Goal: Information Seeking & Learning: Learn about a topic

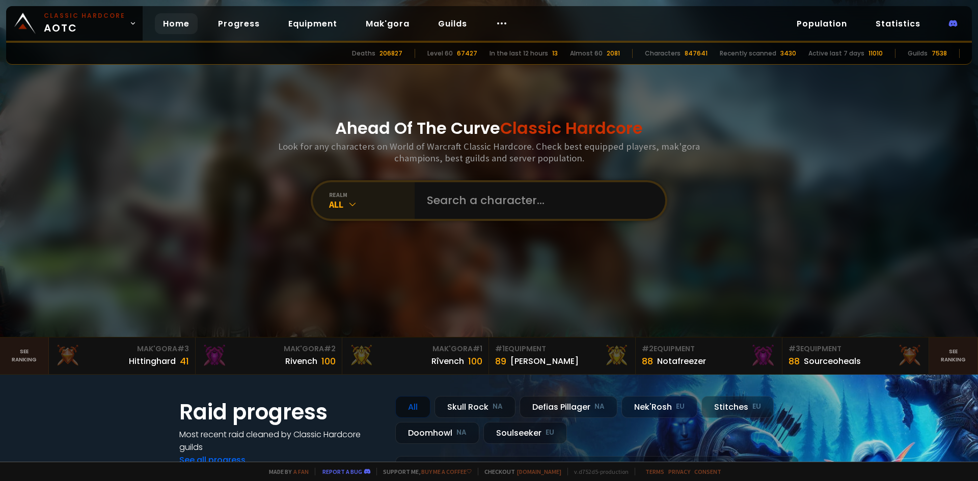
click at [363, 197] on div "realm" at bounding box center [372, 195] width 86 height 8
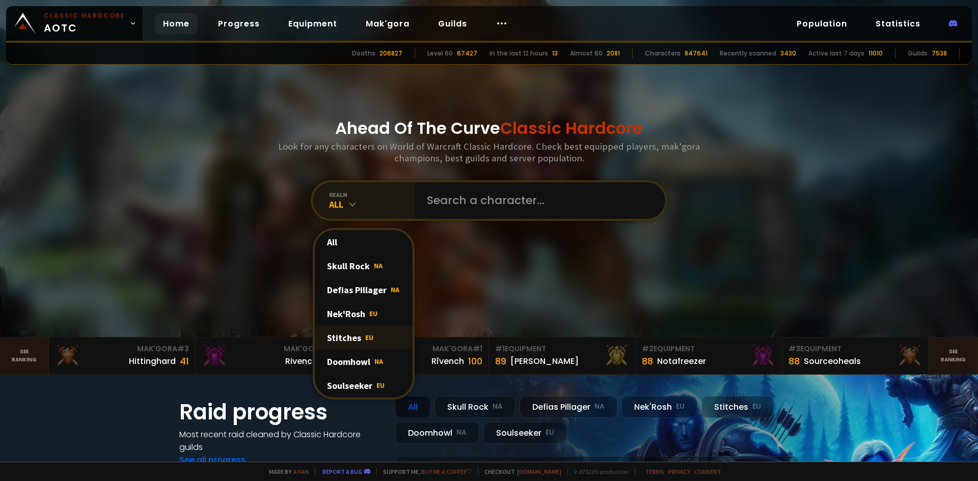
scroll to position [51, 0]
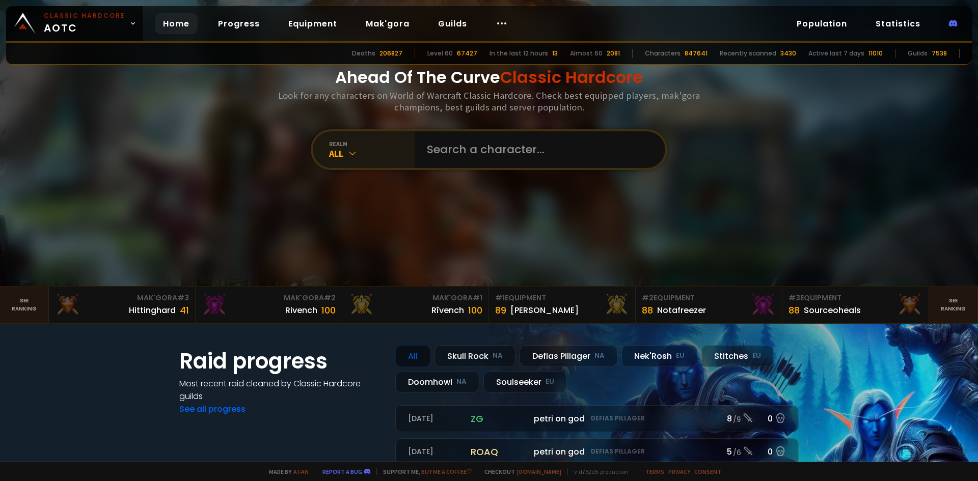
click at [352, 136] on div "realm All" at bounding box center [364, 149] width 102 height 37
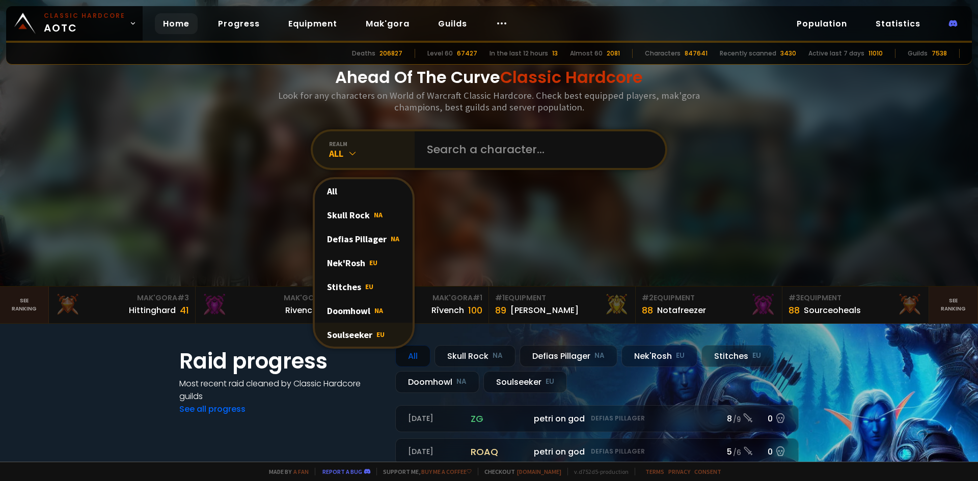
click at [354, 335] on div "Soulseeker EU" at bounding box center [364, 335] width 98 height 24
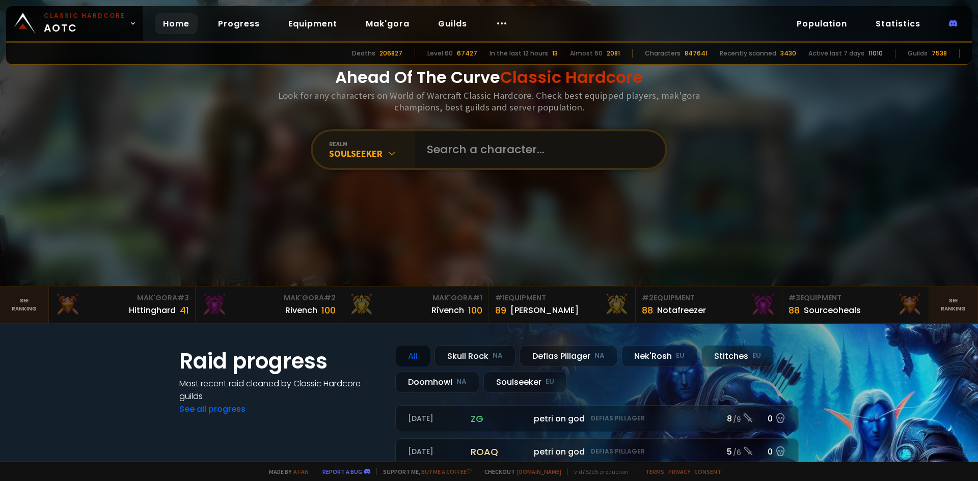
click at [460, 139] on input "text" at bounding box center [537, 149] width 232 height 37
type input "Vyrase"
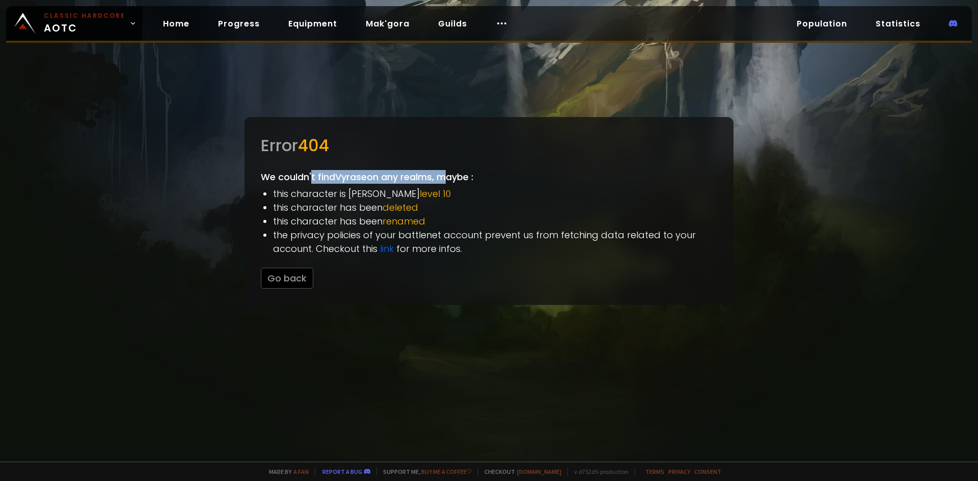
drag, startPoint x: 313, startPoint y: 174, endPoint x: 444, endPoint y: 181, distance: 131.6
click at [444, 181] on div "Error 404 We couldn't find Vyrase on any realms, maybe : this character is bell…" at bounding box center [489, 211] width 489 height 188
drag, startPoint x: 279, startPoint y: 198, endPoint x: 399, endPoint y: 197, distance: 120.2
click at [399, 197] on li "this character is bellow level 10" at bounding box center [495, 194] width 444 height 14
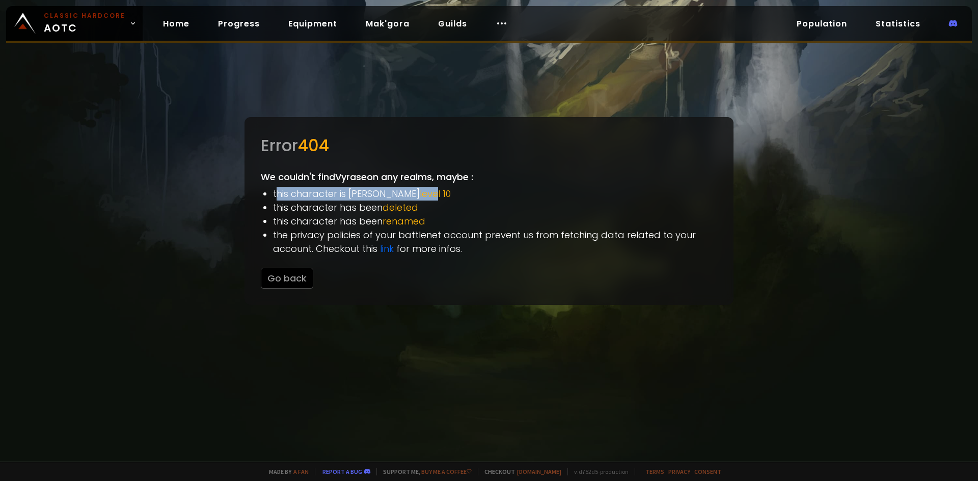
click at [420, 197] on span "level 10" at bounding box center [435, 193] width 31 height 13
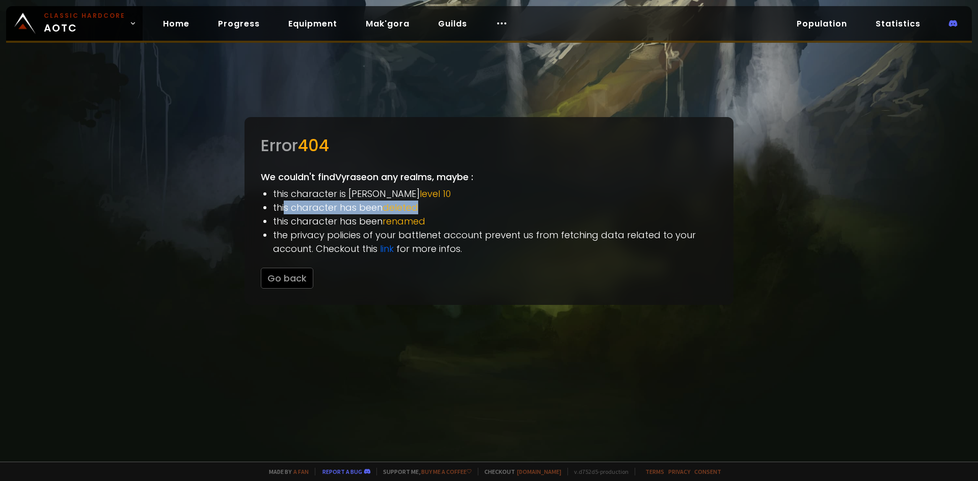
drag, startPoint x: 286, startPoint y: 208, endPoint x: 435, endPoint y: 212, distance: 148.8
click at [434, 212] on li "this character has been deleted" at bounding box center [495, 208] width 444 height 14
click at [435, 212] on li "this character has been deleted" at bounding box center [495, 208] width 444 height 14
drag, startPoint x: 432, startPoint y: 209, endPoint x: 278, endPoint y: 202, distance: 154.0
click at [278, 202] on li "this character has been deleted" at bounding box center [495, 208] width 444 height 14
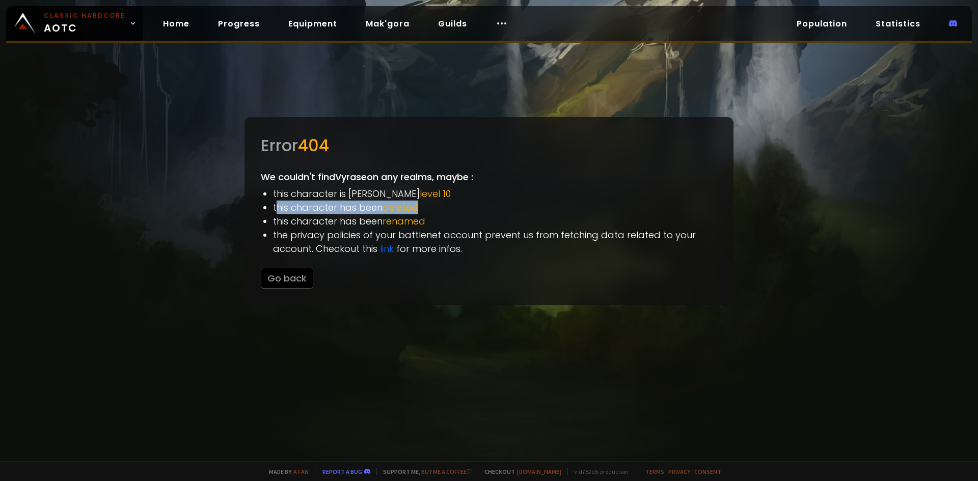
click at [278, 202] on li "this character has been deleted" at bounding box center [495, 208] width 444 height 14
drag, startPoint x: 278, startPoint y: 202, endPoint x: 440, endPoint y: 224, distance: 163.0
click at [440, 224] on ul "this character is [PERSON_NAME] level 10 this character has been deleted this c…" at bounding box center [495, 221] width 444 height 69
click at [440, 224] on li "this character has been renamed" at bounding box center [495, 221] width 444 height 14
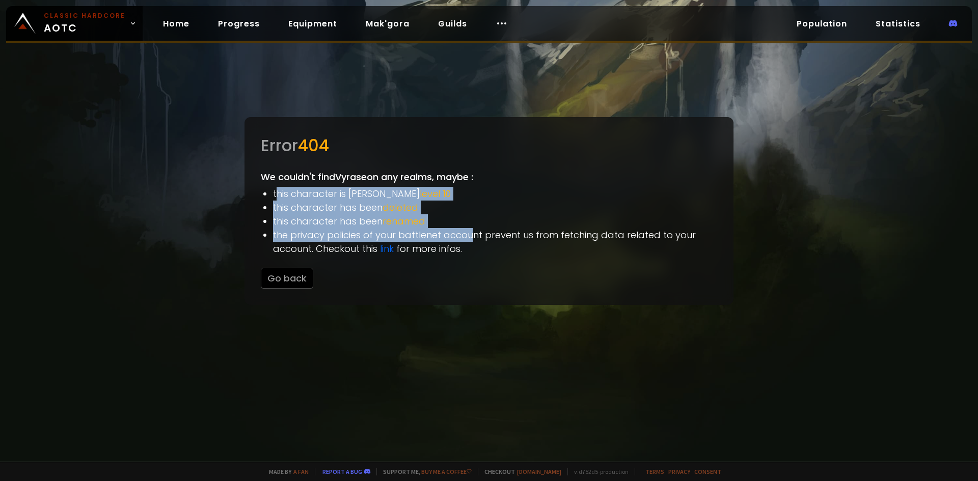
drag, startPoint x: 417, startPoint y: 235, endPoint x: 277, endPoint y: 191, distance: 146.5
click at [277, 191] on ul "this character is [PERSON_NAME] level 10 this character has been deleted this c…" at bounding box center [495, 221] width 444 height 69
click at [277, 191] on li "this character is bellow level 10" at bounding box center [495, 194] width 444 height 14
drag, startPoint x: 277, startPoint y: 191, endPoint x: 507, endPoint y: 236, distance: 234.1
click at [507, 236] on ul "this character is [PERSON_NAME] level 10 this character has been deleted this c…" at bounding box center [495, 221] width 444 height 69
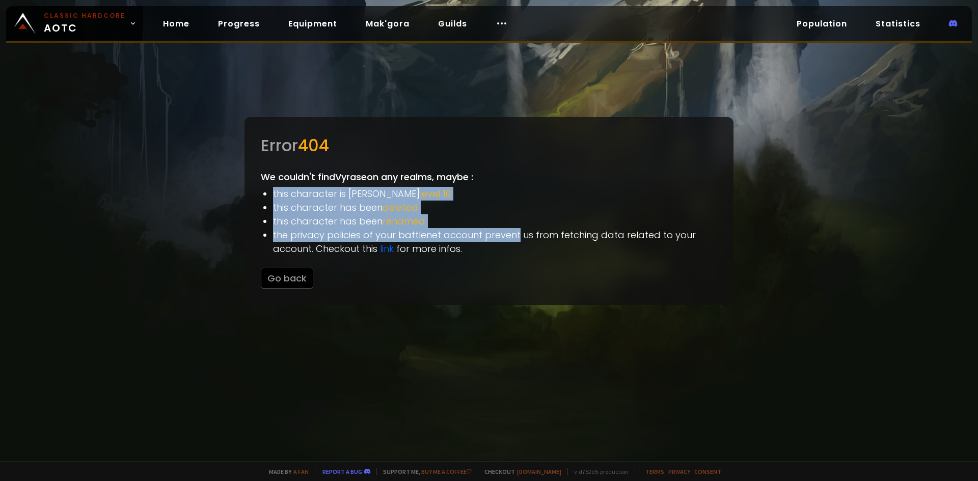
click at [507, 236] on li "the privacy policies of your battlenet account prevent us from fetching data re…" at bounding box center [495, 242] width 444 height 28
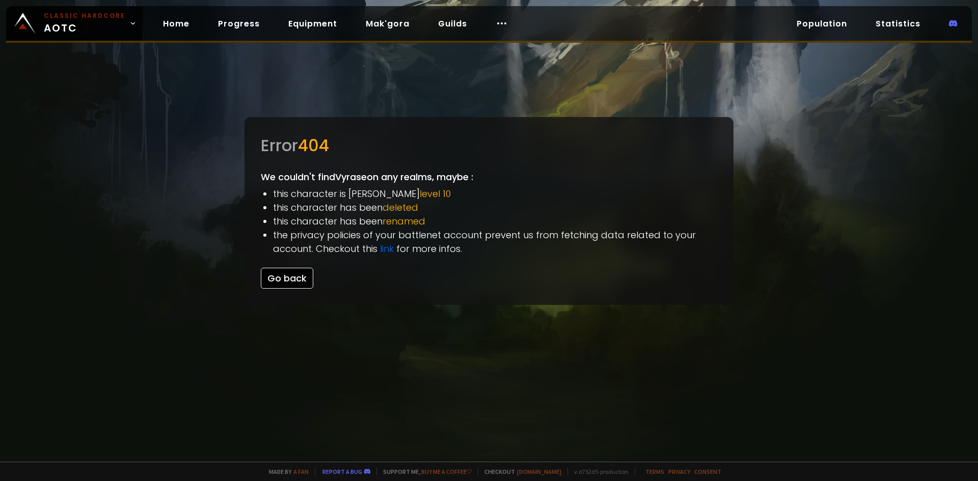
click at [287, 282] on button "Go back" at bounding box center [287, 278] width 52 height 21
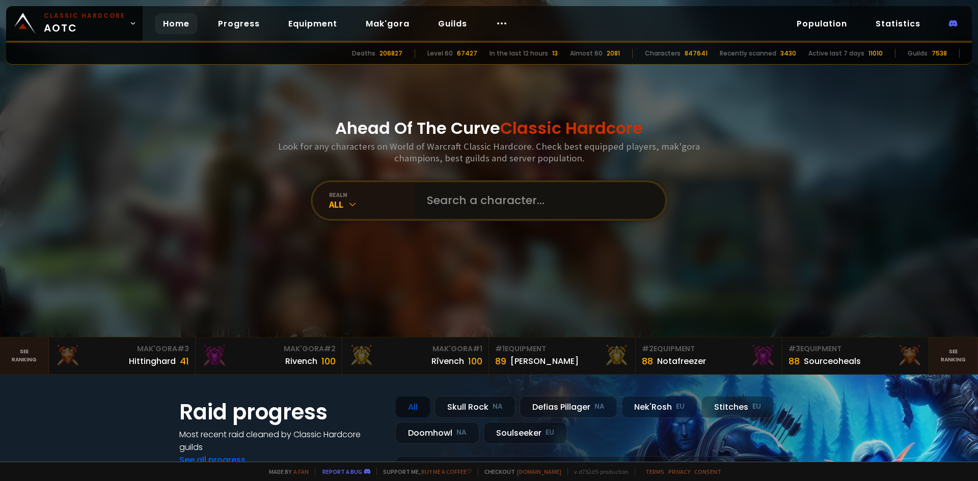
click at [485, 203] on input "text" at bounding box center [537, 200] width 232 height 37
click at [374, 207] on div "All" at bounding box center [372, 205] width 86 height 12
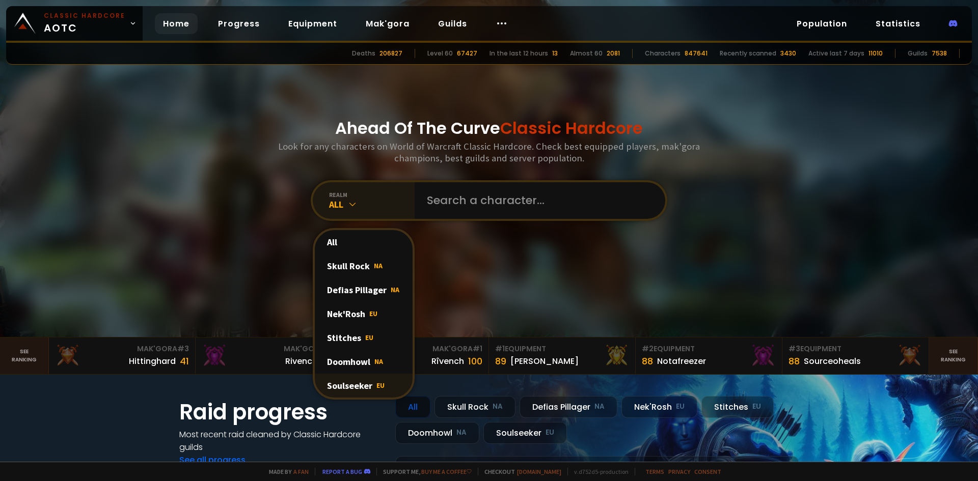
click at [367, 385] on div "Soulseeker EU" at bounding box center [364, 386] width 98 height 24
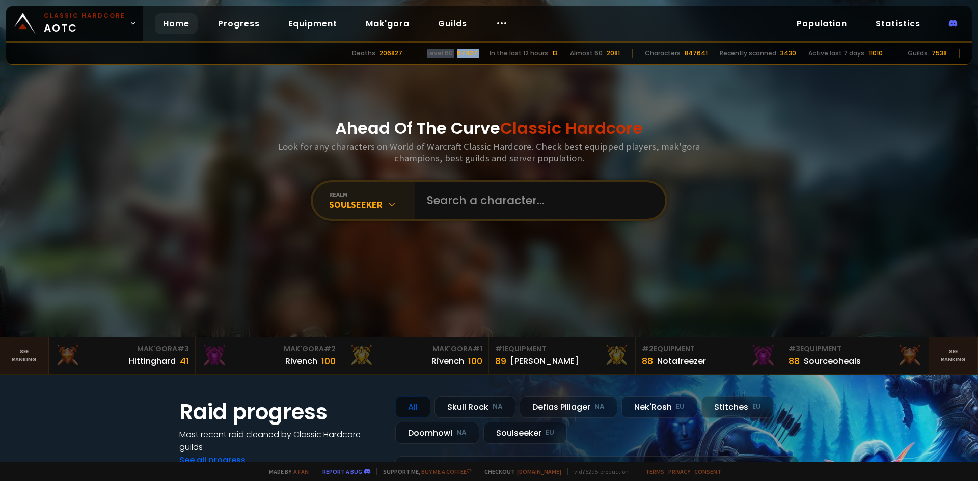
drag, startPoint x: 435, startPoint y: 50, endPoint x: 498, endPoint y: 51, distance: 63.7
click at [498, 51] on div "Deaths 206827 Level 60 67427 In the last 12 hours 13 Almost 60 2081 Characters …" at bounding box center [489, 54] width 966 height 22
drag, startPoint x: 503, startPoint y: 55, endPoint x: 552, endPoint y: 55, distance: 48.9
click at [548, 55] on div "In the last 12 hours" at bounding box center [519, 53] width 59 height 9
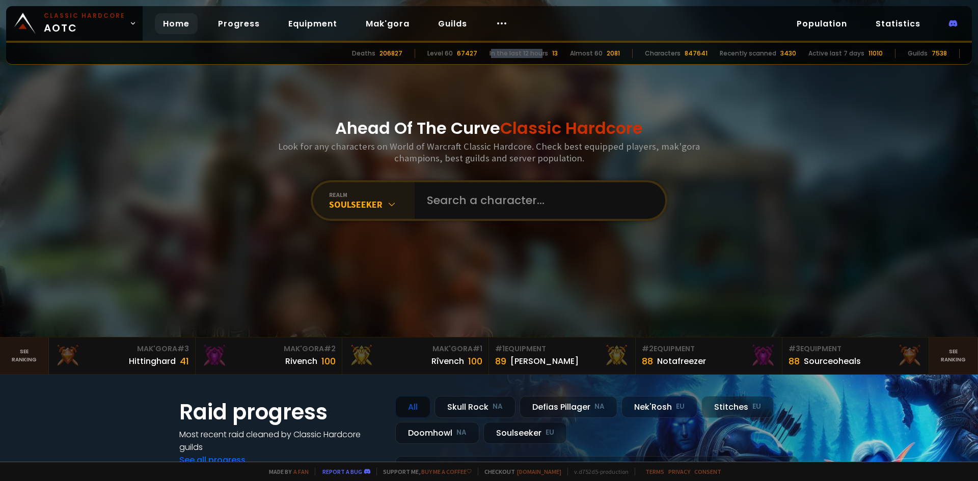
click at [548, 55] on div "In the last 12 hours" at bounding box center [519, 53] width 59 height 9
drag, startPoint x: 577, startPoint y: 50, endPoint x: 622, endPoint y: 54, distance: 45.0
click at [622, 54] on div "Deaths 206827 Level 60 67427 In the last 12 hours 13 Almost 60 2081 Characters …" at bounding box center [489, 54] width 966 height 22
click at [620, 54] on div "2081" at bounding box center [613, 53] width 13 height 9
drag, startPoint x: 578, startPoint y: 56, endPoint x: 624, endPoint y: 58, distance: 45.9
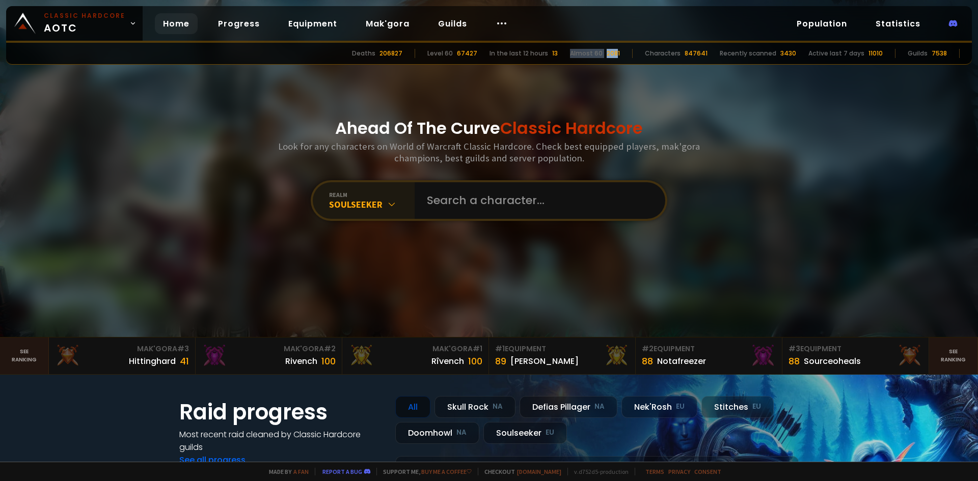
click at [624, 58] on div "Deaths 206827 Level 60 67427 In the last 12 hours 13 Almost 60 2081 Characters …" at bounding box center [489, 54] width 966 height 22
click at [620, 58] on div "2081" at bounding box center [613, 53] width 13 height 9
drag, startPoint x: 654, startPoint y: 55, endPoint x: 719, endPoint y: 58, distance: 65.3
click at [719, 58] on div "Deaths 206827 Level 60 67427 In the last 12 hours 13 Almost 60 2081 Characters …" at bounding box center [489, 54] width 966 height 22
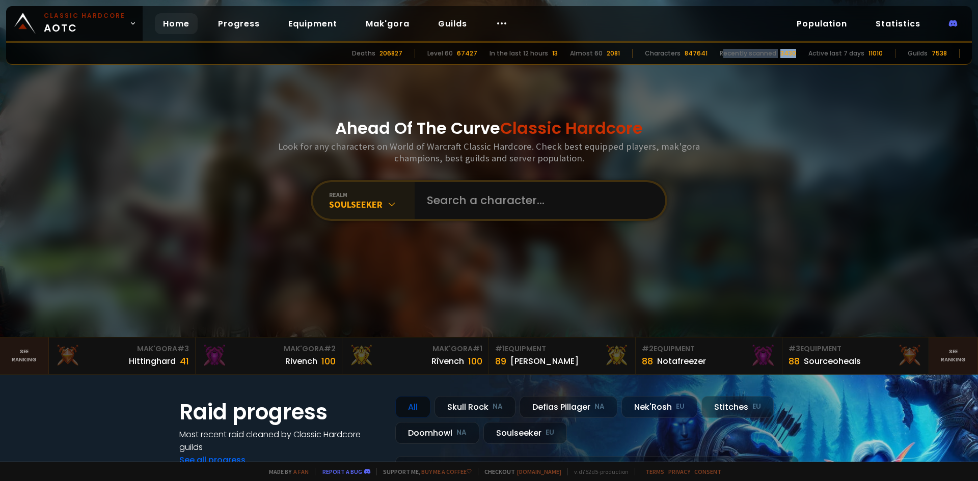
drag, startPoint x: 731, startPoint y: 56, endPoint x: 804, endPoint y: 58, distance: 73.9
click at [804, 58] on div "Deaths 206827 Level 60 67427 In the last 12 hours 13 Almost 60 2081 Characters …" at bounding box center [489, 54] width 966 height 22
drag, startPoint x: 811, startPoint y: 55, endPoint x: 889, endPoint y: 57, distance: 78.0
click at [889, 57] on div "Deaths 206827 Level 60 67427 In the last 12 hours 13 Almost 60 2081 Characters …" at bounding box center [489, 54] width 966 height 22
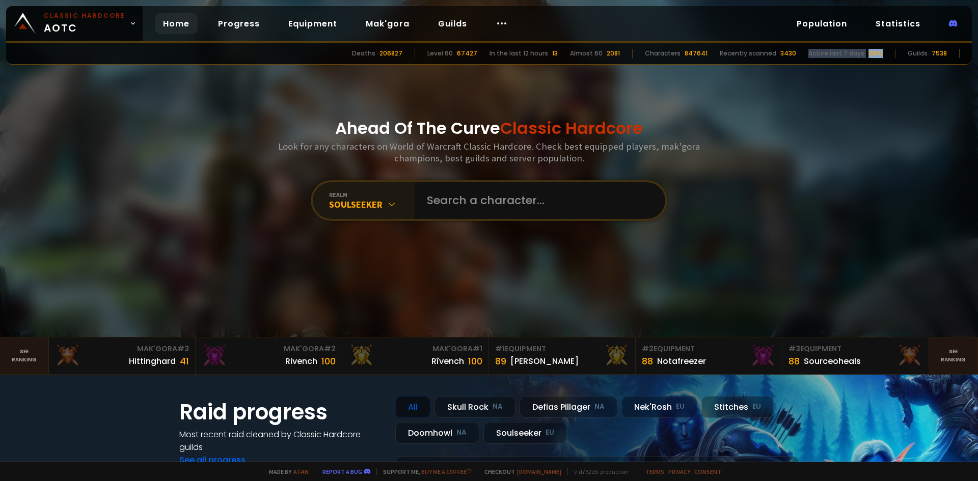
click at [889, 57] on div "Deaths 206827 Level 60 67427 In the last 12 hours 13 Almost 60 2081 Characters …" at bounding box center [489, 54] width 966 height 22
click at [463, 22] on link "Guilds" at bounding box center [452, 23] width 45 height 21
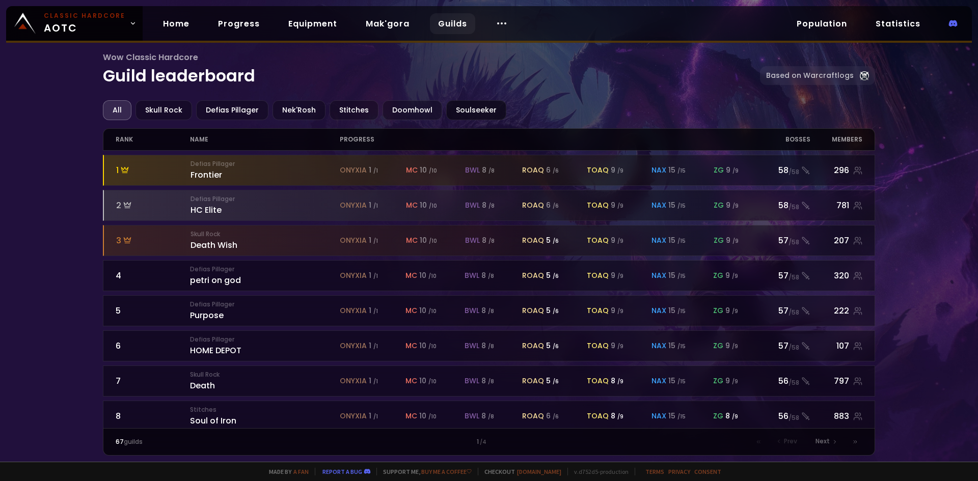
click at [467, 115] on div "Soulseeker" at bounding box center [476, 110] width 60 height 20
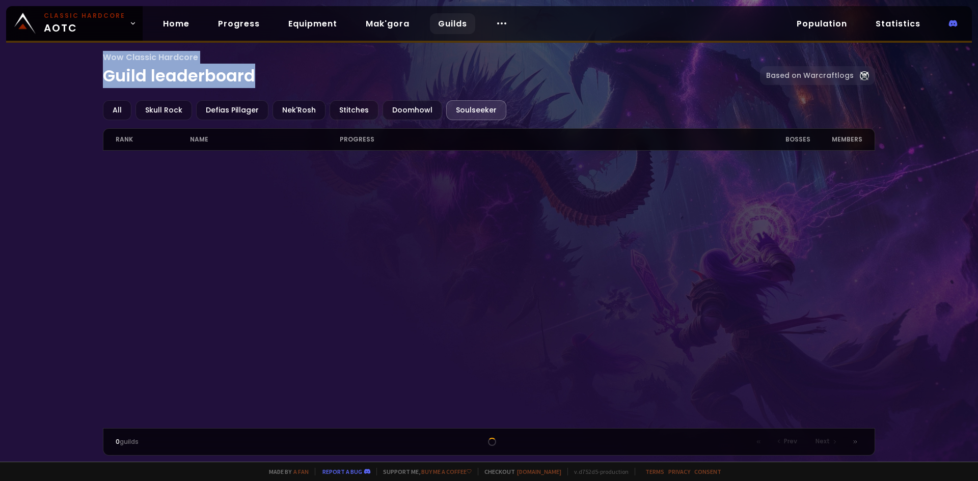
drag, startPoint x: 106, startPoint y: 55, endPoint x: 279, endPoint y: 69, distance: 173.3
click at [279, 69] on h1 "Wow Classic Hardcore Guild leaderboard" at bounding box center [432, 69] width 658 height 37
drag, startPoint x: 279, startPoint y: 69, endPoint x: 94, endPoint y: 53, distance: 185.6
click at [94, 53] on div "Wow Classic Hardcore Guild leaderboard Based on Warcraftlogs All Skull Rock Def…" at bounding box center [489, 231] width 978 height 462
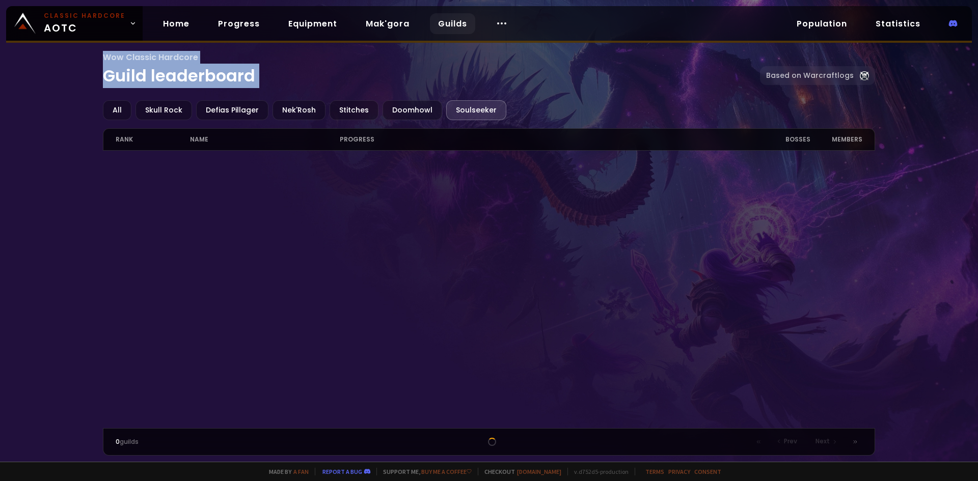
click at [94, 53] on div "Wow Classic Hardcore Guild leaderboard Based on Warcraftlogs All Skull Rock Def…" at bounding box center [489, 231] width 978 height 462
drag, startPoint x: 94, startPoint y: 53, endPoint x: 282, endPoint y: 86, distance: 190.7
click at [282, 86] on div "Wow Classic Hardcore Guild leaderboard Based on Warcraftlogs All Skull Rock Def…" at bounding box center [489, 231] width 978 height 462
click at [282, 86] on h1 "Wow Classic Hardcore Guild leaderboard" at bounding box center [432, 69] width 658 height 37
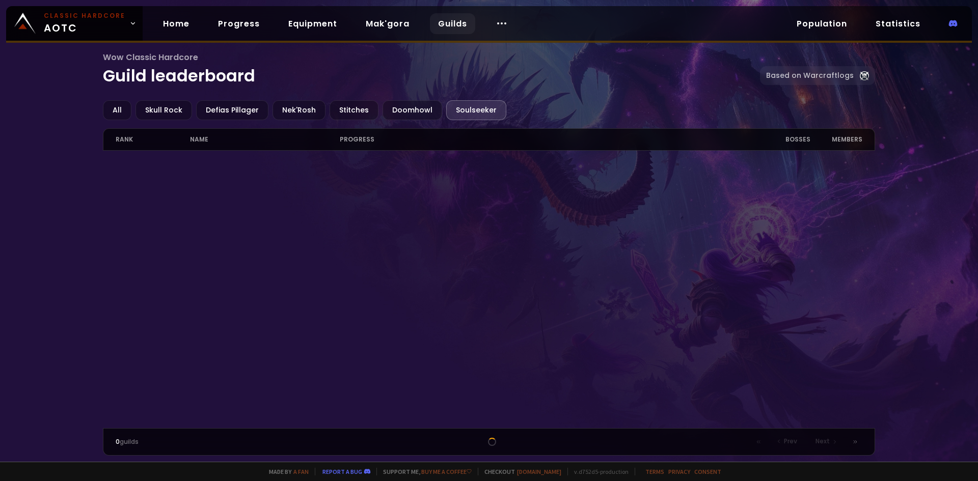
click at [460, 170] on div at bounding box center [489, 290] width 773 height 278
click at [253, 30] on link "Progress" at bounding box center [239, 23] width 58 height 21
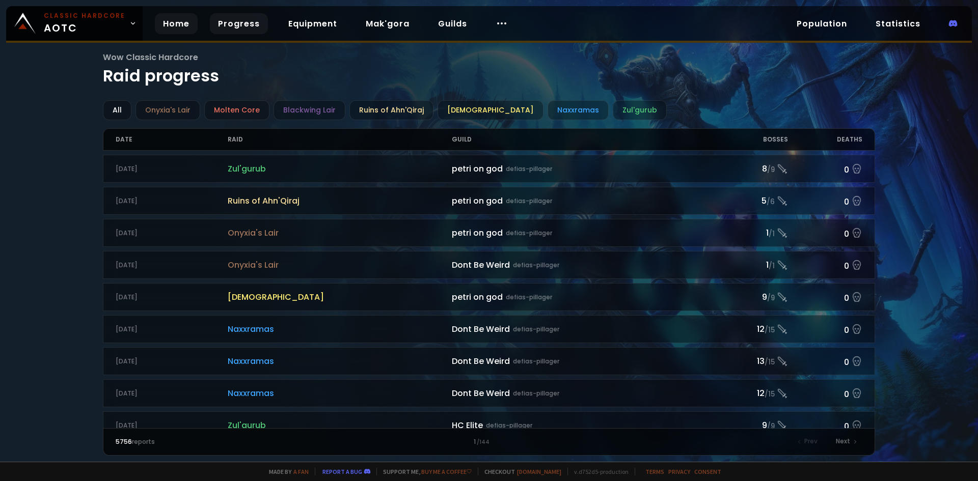
click at [177, 28] on link "Home" at bounding box center [176, 23] width 43 height 21
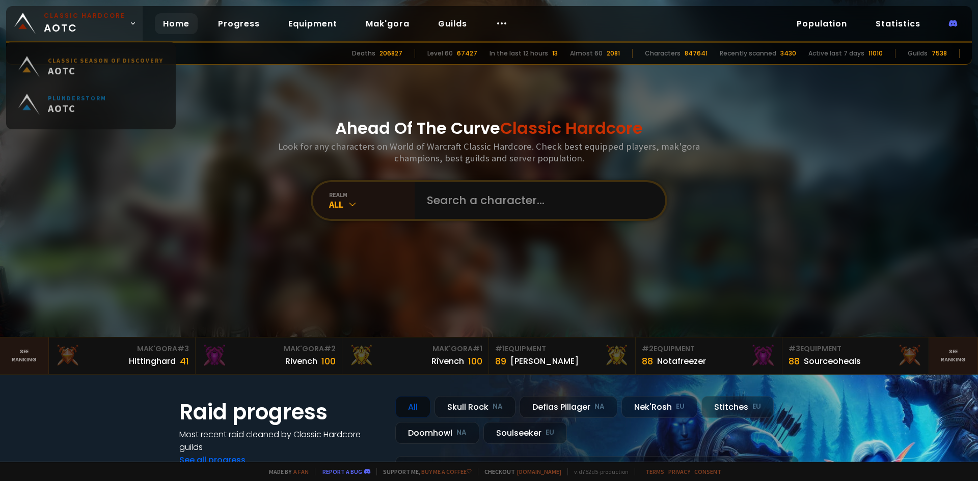
click at [128, 28] on link "Classic Hardcore AOTC" at bounding box center [74, 23] width 137 height 35
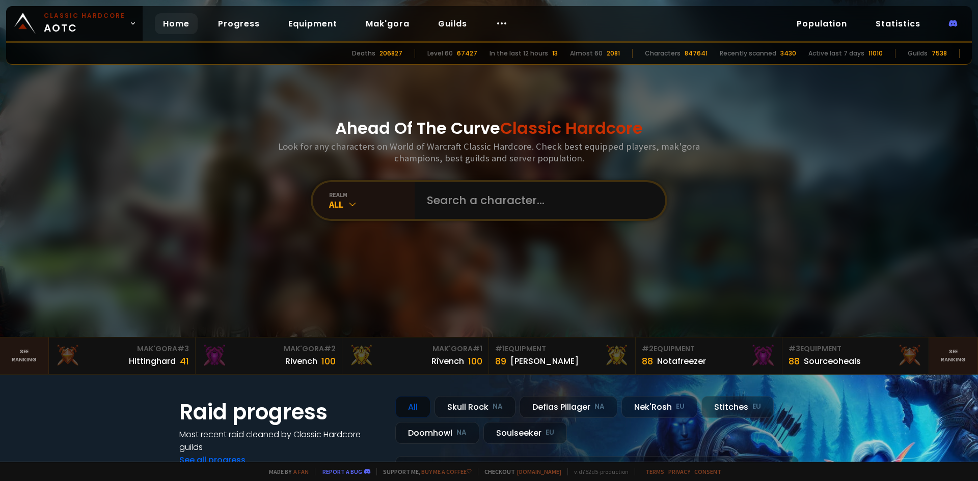
click at [270, 95] on div "Ahead Of The Curve Classic Hardcore Look for any characters on World of Warcraf…" at bounding box center [489, 168] width 614 height 337
click at [352, 205] on icon at bounding box center [352, 204] width 10 height 10
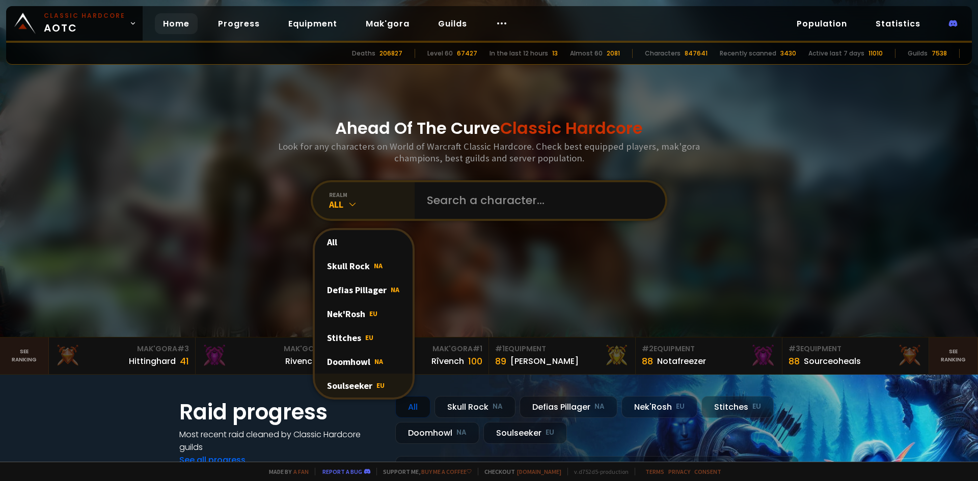
click at [362, 384] on div "Soulseeker EU" at bounding box center [364, 386] width 98 height 24
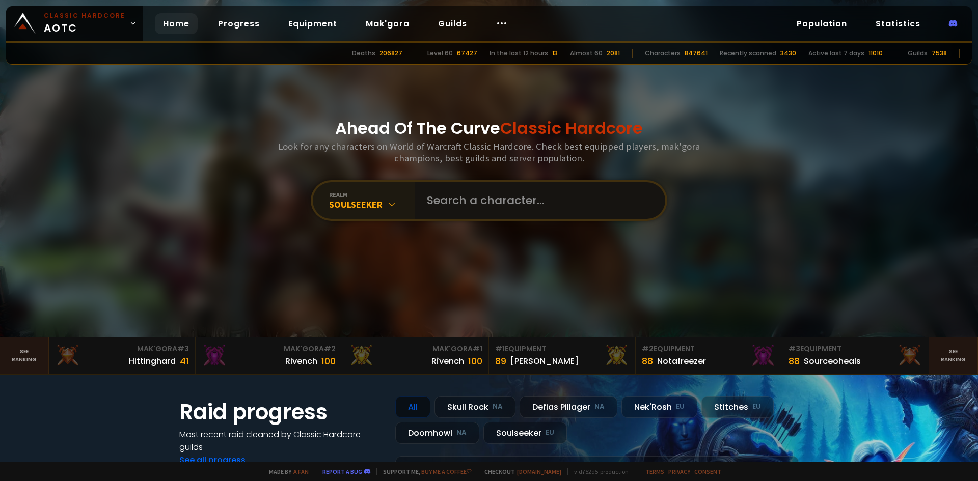
click at [474, 195] on input "text" at bounding box center [537, 200] width 232 height 37
click at [499, 205] on input "text" at bounding box center [537, 200] width 232 height 37
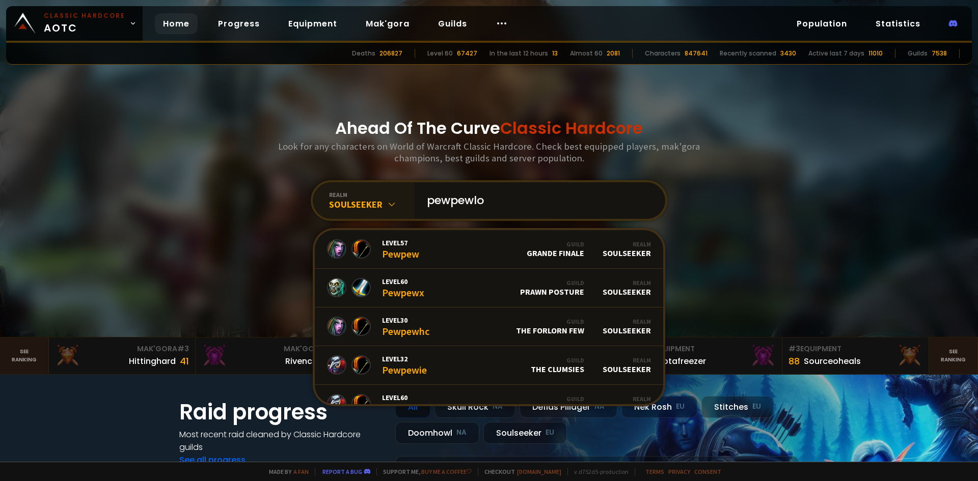
type input "pewpewlol"
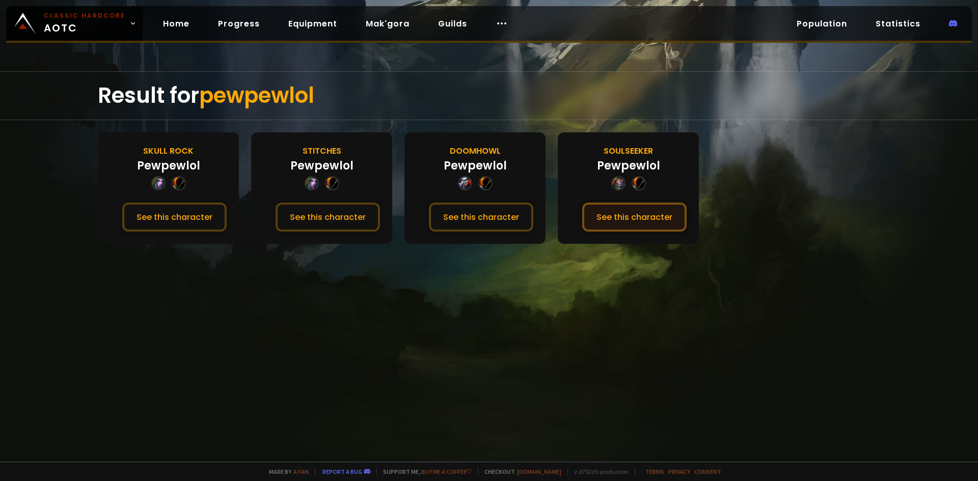
click at [637, 218] on button "See this character" at bounding box center [634, 217] width 104 height 29
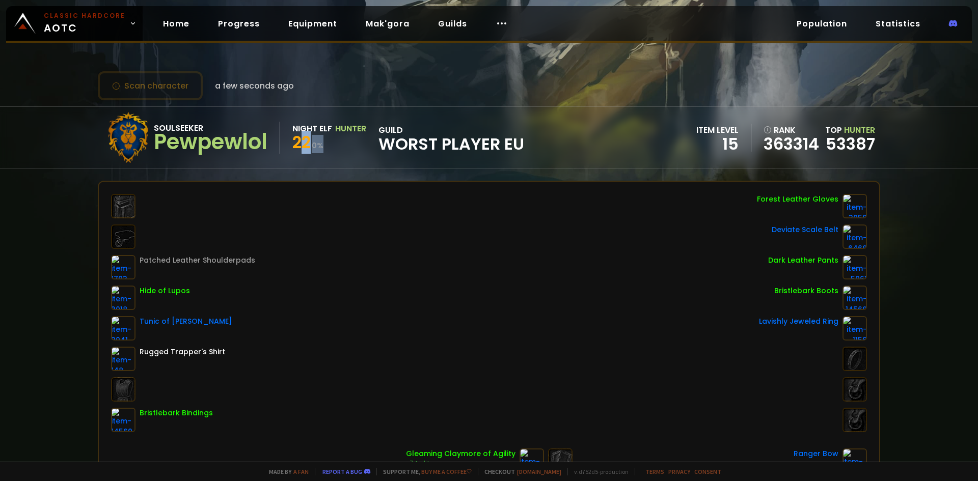
drag, startPoint x: 301, startPoint y: 142, endPoint x: 337, endPoint y: 150, distance: 37.5
click at [337, 150] on div "22 0 %" at bounding box center [329, 144] width 74 height 18
drag, startPoint x: 371, startPoint y: 147, endPoint x: 500, endPoint y: 147, distance: 128.4
click at [500, 147] on div "Soulseeker Pewpewlol Night Elf Hunter 22 0 % guild Worst Player EU" at bounding box center [313, 137] width 421 height 51
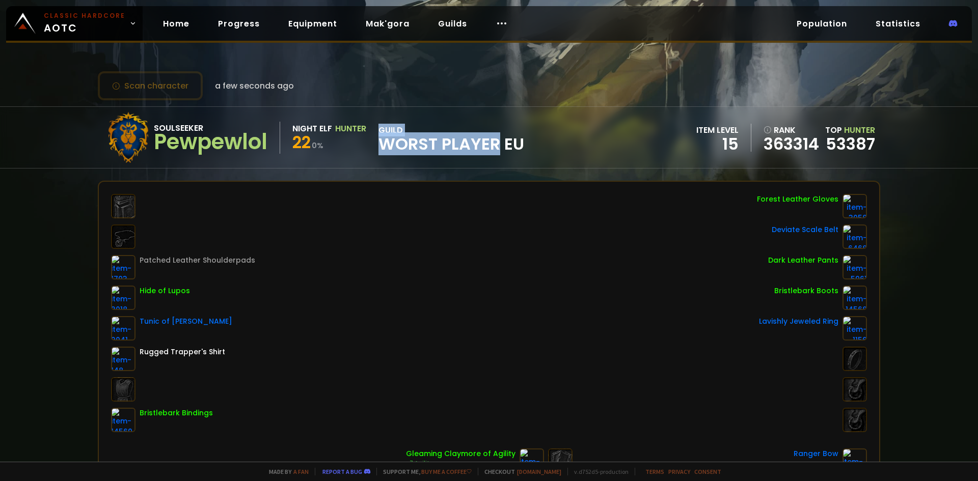
click at [500, 147] on span "Worst Player EU" at bounding box center [452, 144] width 146 height 15
drag, startPoint x: 395, startPoint y: 148, endPoint x: 563, endPoint y: 149, distance: 168.6
click at [562, 149] on div "Soulseeker Pewpewlol Night Elf Hunter 22 0 % guild Worst Player EU item level 1…" at bounding box center [489, 137] width 783 height 61
click at [563, 149] on div "Soulseeker Pewpewlol Night Elf Hunter 22 0 % guild Worst Player EU item level 1…" at bounding box center [489, 137] width 783 height 61
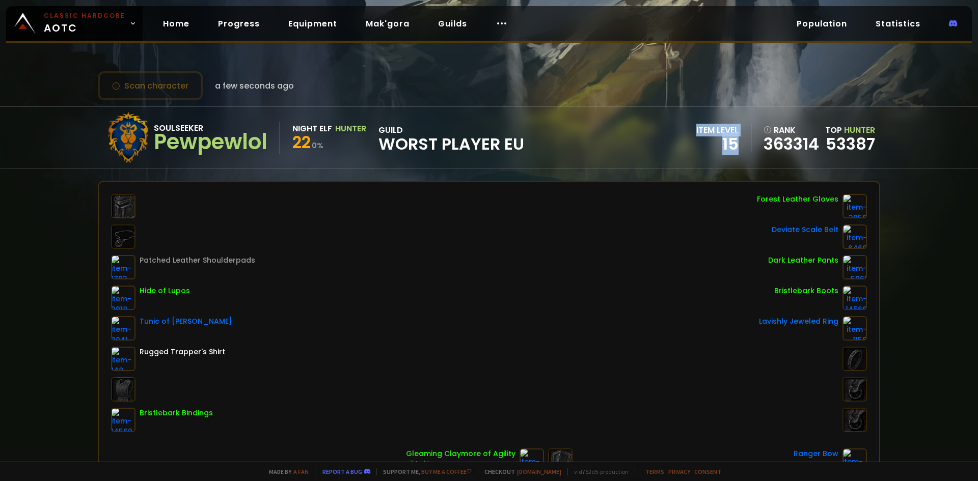
drag, startPoint x: 689, startPoint y: 129, endPoint x: 740, endPoint y: 139, distance: 51.3
click at [740, 139] on div "item level 15" at bounding box center [723, 138] width 55 height 28
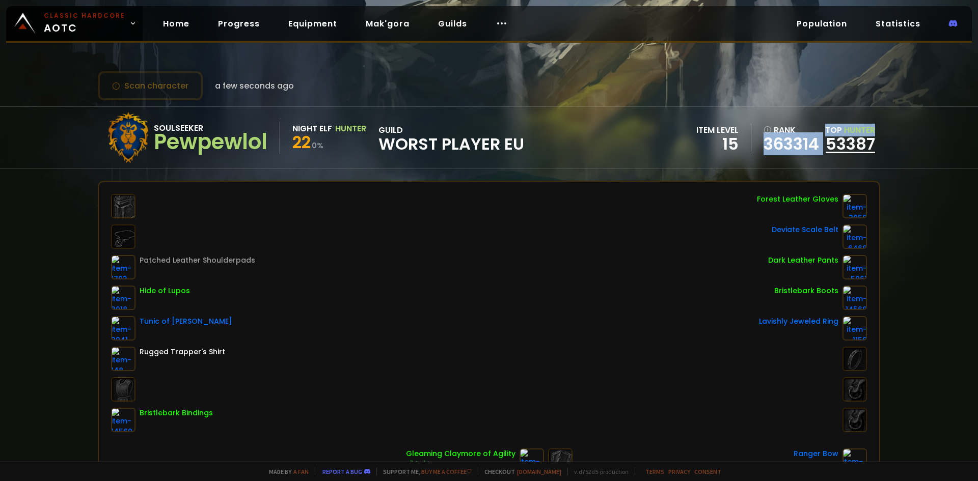
drag, startPoint x: 757, startPoint y: 142, endPoint x: 827, endPoint y: 146, distance: 69.9
click at [826, 146] on div "item level 15 rank 363314 Top Hunter 53387" at bounding box center [785, 138] width 179 height 28
click at [827, 146] on link "53387" at bounding box center [850, 143] width 49 height 23
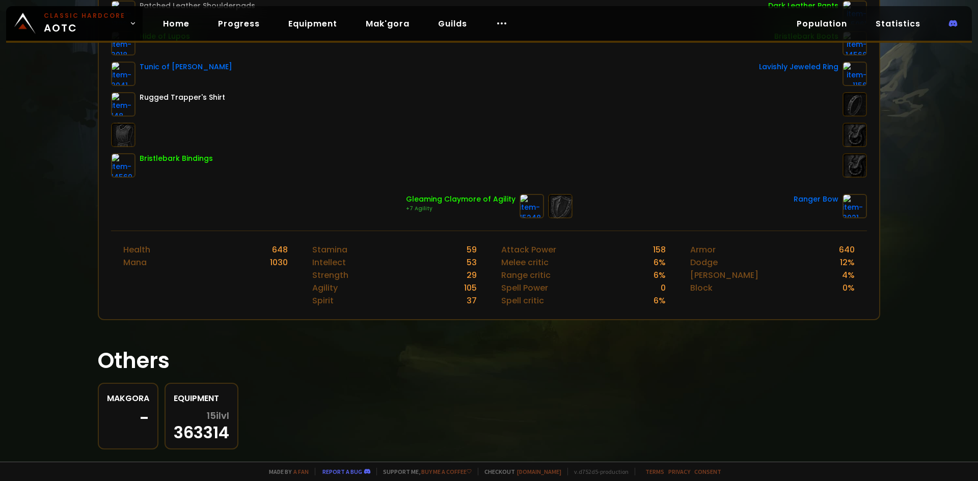
scroll to position [275, 0]
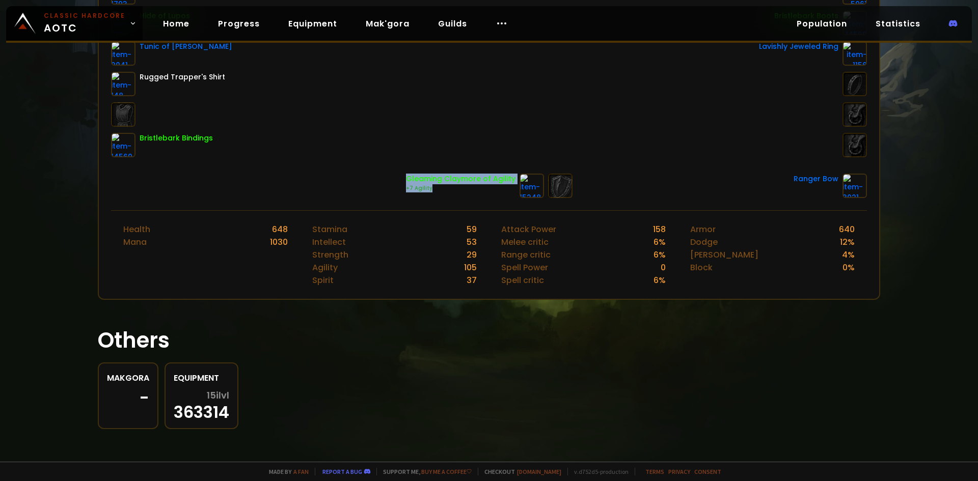
drag, startPoint x: 405, startPoint y: 182, endPoint x: 445, endPoint y: 193, distance: 41.2
click at [445, 193] on div "Gleaming Claymore of Agility +7 Agility" at bounding box center [461, 186] width 110 height 24
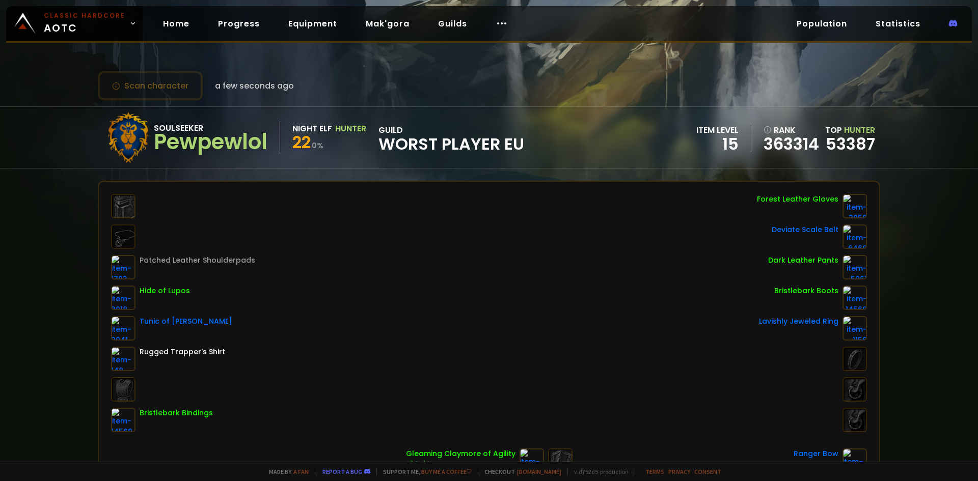
drag, startPoint x: 403, startPoint y: 333, endPoint x: 349, endPoint y: 228, distance: 117.8
click at [349, 228] on div "Patched Leather Shoulderpads Hide of Lupos Tunic of [PERSON_NAME] Rugged Trappe…" at bounding box center [489, 313] width 756 height 238
click at [180, 24] on link "Home" at bounding box center [176, 23] width 43 height 21
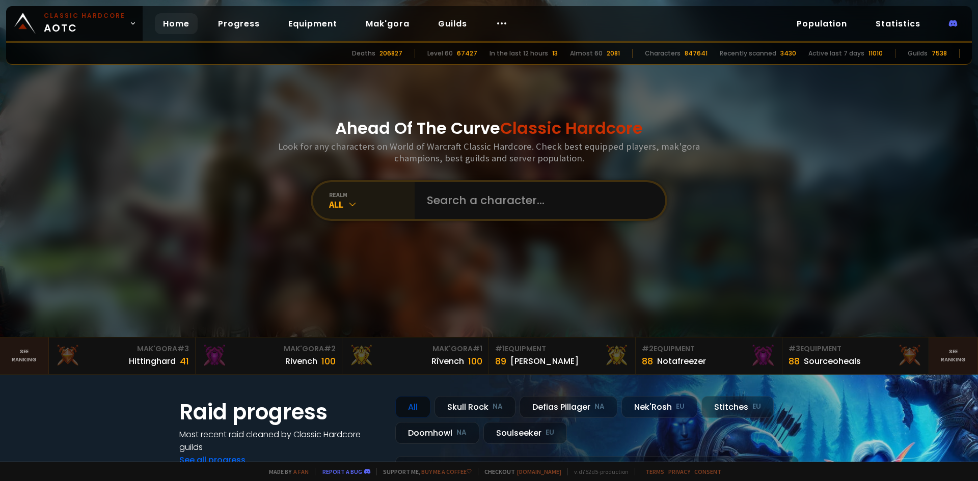
click at [354, 200] on icon at bounding box center [352, 204] width 10 height 10
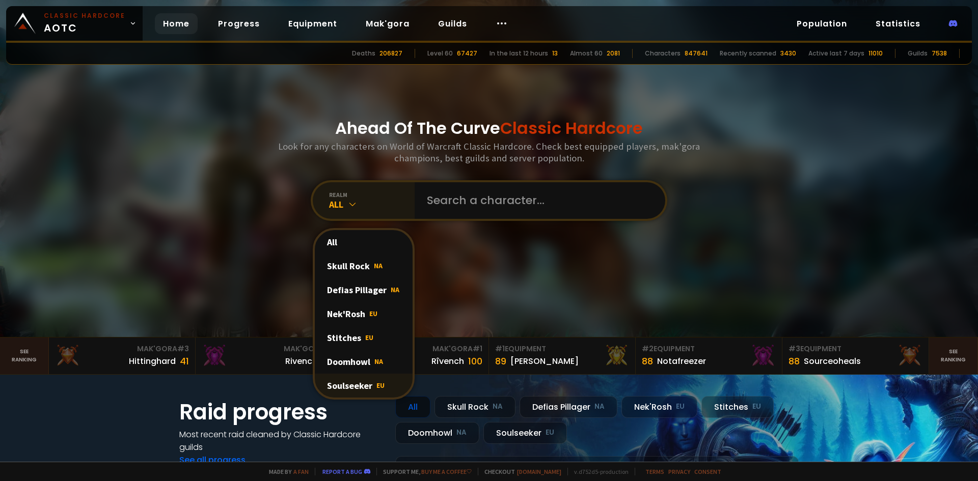
click at [357, 391] on div "Soulseeker EU" at bounding box center [364, 386] width 98 height 24
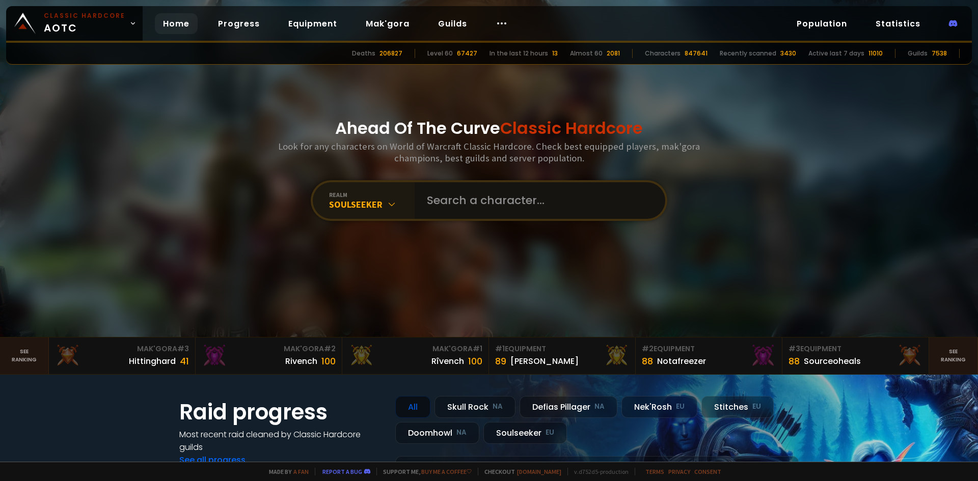
click at [455, 192] on input "text" at bounding box center [537, 200] width 232 height 37
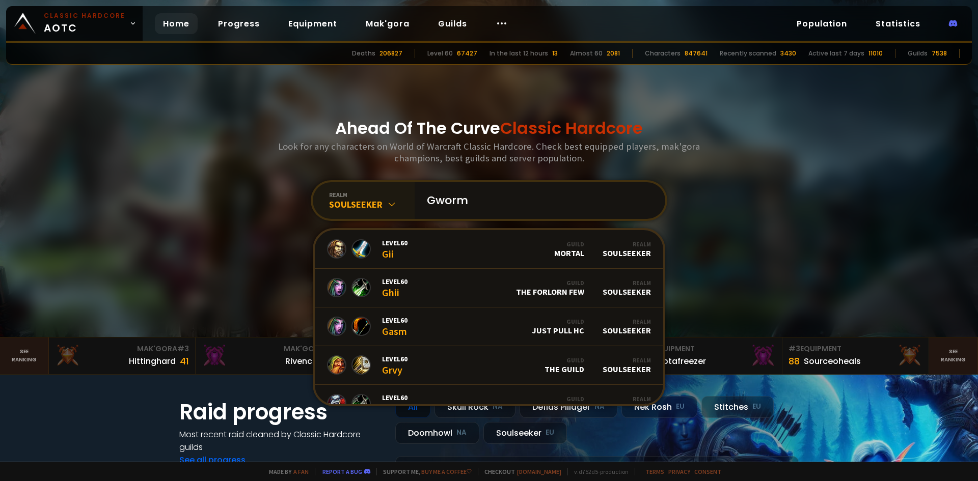
type input "Gwormp"
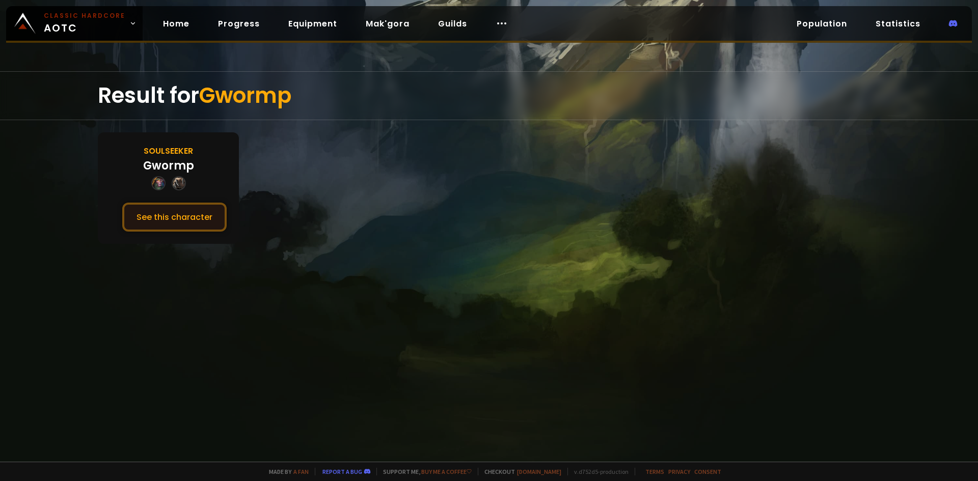
click at [195, 210] on button "See this character" at bounding box center [174, 217] width 104 height 29
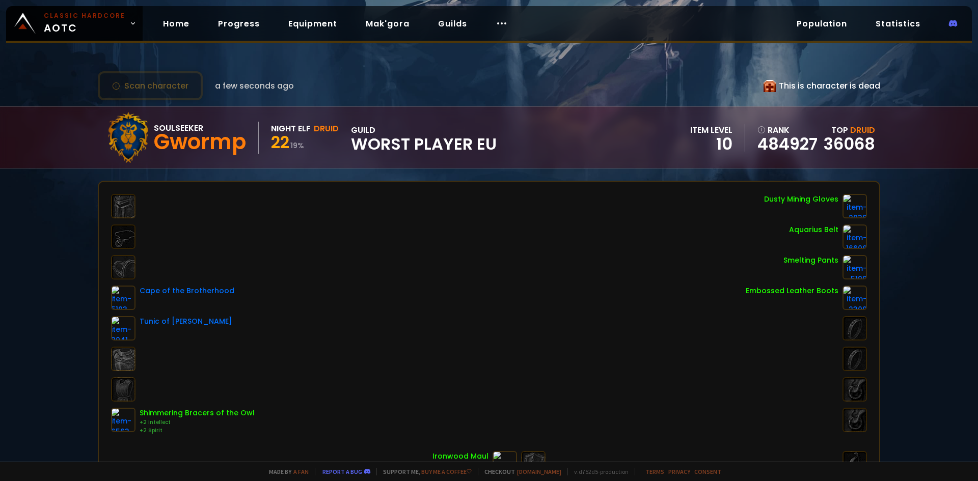
drag, startPoint x: 773, startPoint y: 83, endPoint x: 892, endPoint y: 88, distance: 118.8
click at [892, 88] on div "Scan character a few seconds ago This is character is dead Soulseeker Gwormp Ni…" at bounding box center [489, 231] width 978 height 462
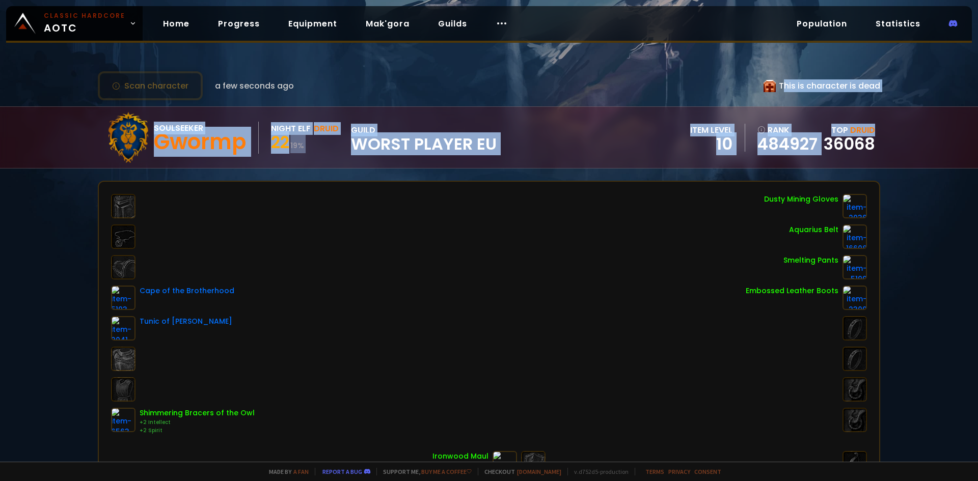
click at [892, 88] on div "Scan character a few seconds ago This is character is dead Soulseeker Gwormp Ni…" at bounding box center [489, 231] width 978 height 462
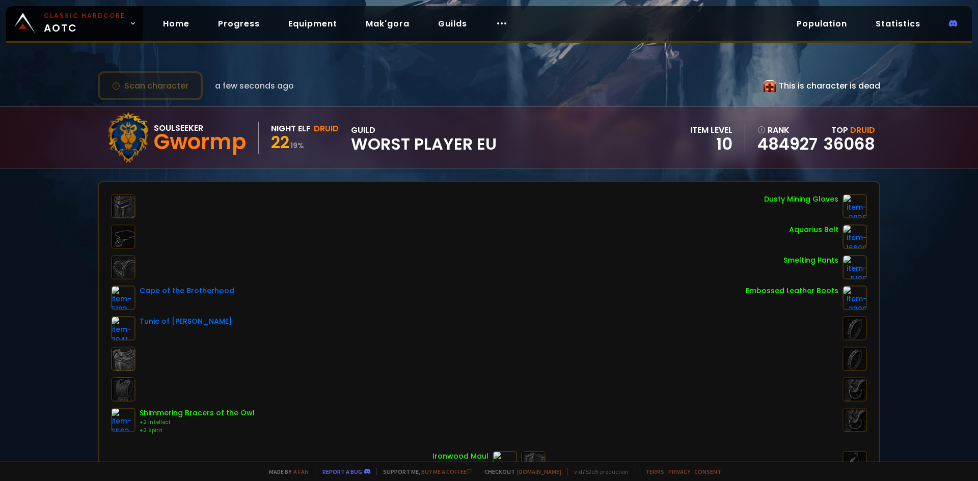
click at [158, 88] on button "Scan character" at bounding box center [150, 85] width 105 height 29
click at [161, 22] on link "Home" at bounding box center [176, 23] width 43 height 21
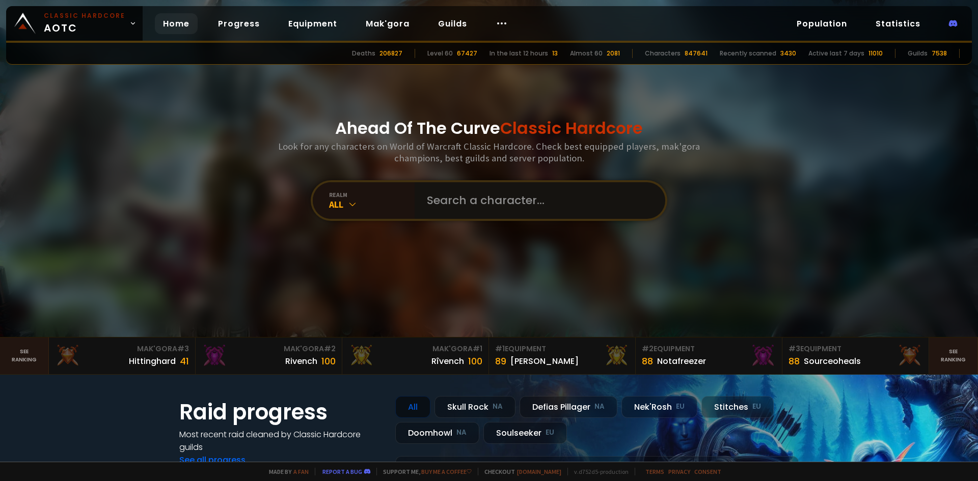
click at [492, 197] on input "text" at bounding box center [537, 200] width 232 height 37
type input "Vyrase"
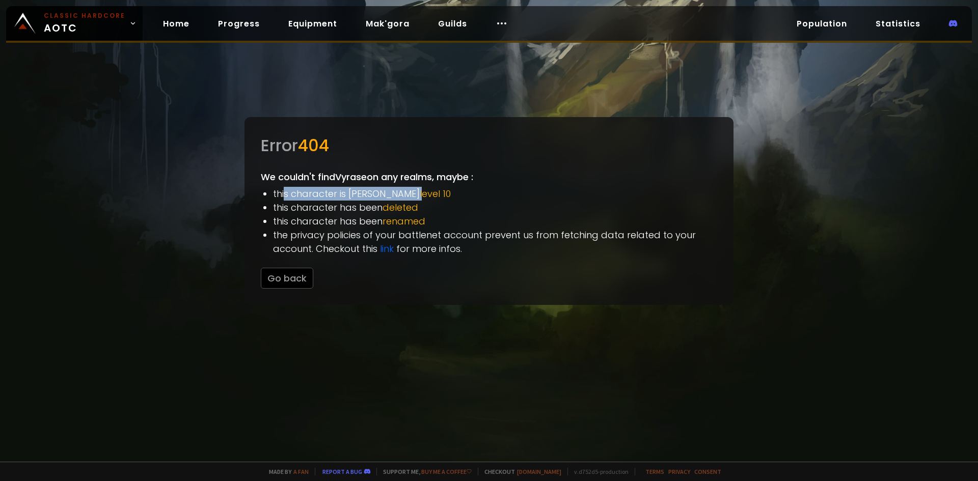
drag, startPoint x: 304, startPoint y: 193, endPoint x: 385, endPoint y: 197, distance: 80.6
click at [385, 197] on li "this character is bellow level 10" at bounding box center [495, 194] width 444 height 14
click at [420, 197] on span "level 10" at bounding box center [435, 193] width 31 height 13
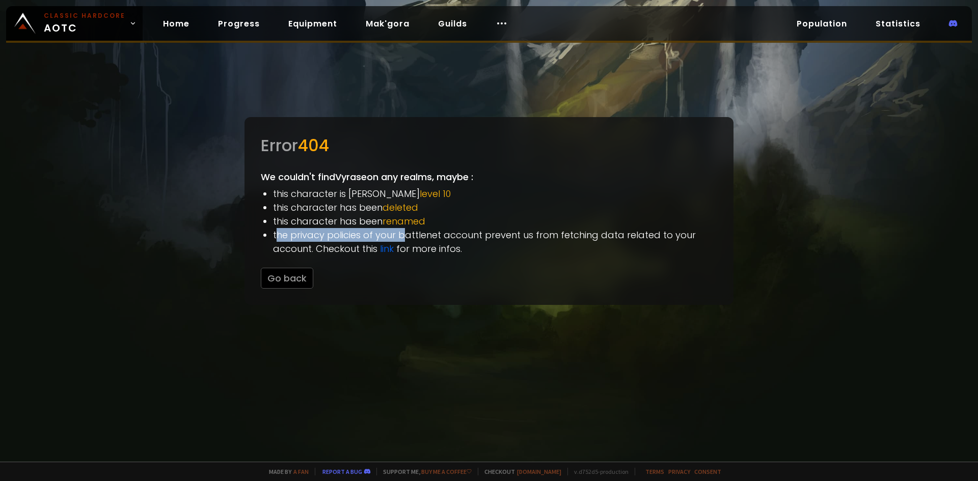
drag, startPoint x: 279, startPoint y: 234, endPoint x: 405, endPoint y: 237, distance: 125.9
click at [405, 237] on li "the privacy policies of your battlenet account prevent us from fetching data re…" at bounding box center [495, 242] width 444 height 28
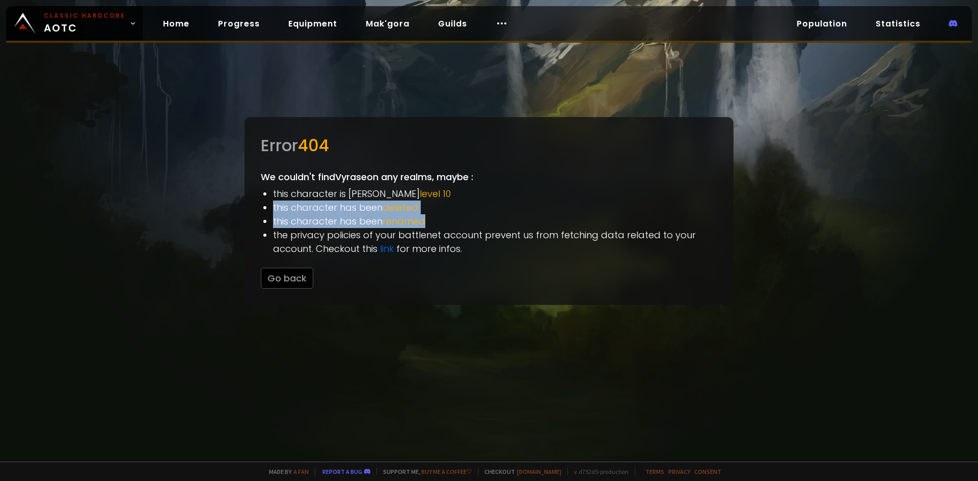
drag, startPoint x: 438, startPoint y: 227, endPoint x: 272, endPoint y: 202, distance: 168.5
click at [272, 202] on div "Error 404 We couldn't find Vyrase on any realms, maybe : this character is bell…" at bounding box center [489, 211] width 489 height 188
drag, startPoint x: 272, startPoint y: 202, endPoint x: 435, endPoint y: 220, distance: 164.1
click at [433, 220] on div "Error 404 We couldn't find Vyrase on any realms, maybe : this character is bell…" at bounding box center [489, 211] width 489 height 188
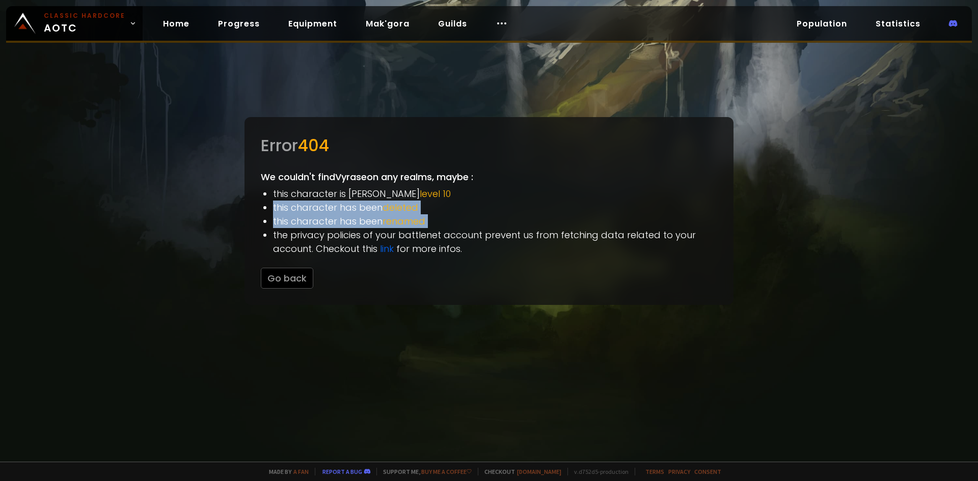
click at [435, 220] on li "this character has been renamed" at bounding box center [495, 221] width 444 height 14
drag, startPoint x: 435, startPoint y: 220, endPoint x: 264, endPoint y: 191, distance: 172.6
click at [273, 191] on ul "this character is [PERSON_NAME] level 10 this character has been deleted this c…" at bounding box center [495, 221] width 444 height 69
click at [273, 191] on li "this character is bellow level 10" at bounding box center [495, 194] width 444 height 14
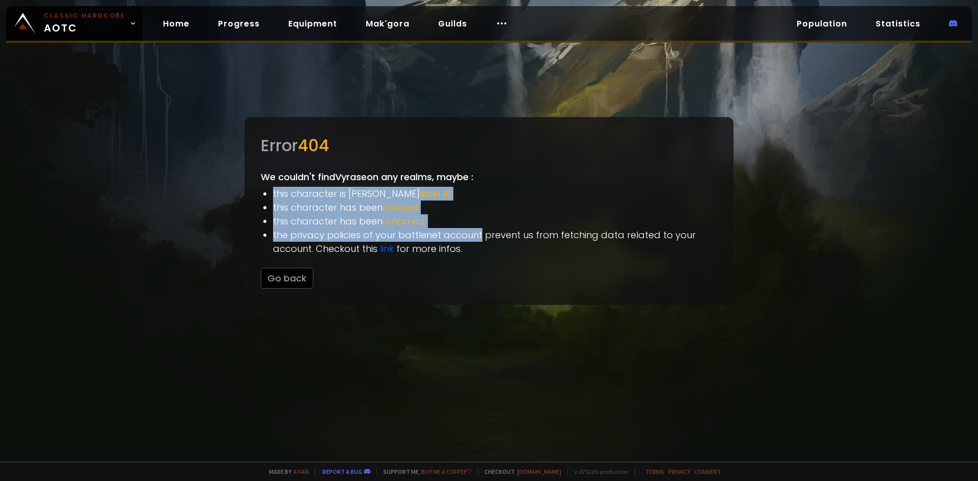
drag, startPoint x: 264, startPoint y: 191, endPoint x: 477, endPoint y: 235, distance: 216.9
click at [472, 234] on ul "this character is [PERSON_NAME] level 10 this character has been deleted this c…" at bounding box center [495, 221] width 444 height 69
click at [477, 235] on li "the privacy policies of your battlenet account prevent us from fetching data re…" at bounding box center [495, 242] width 444 height 28
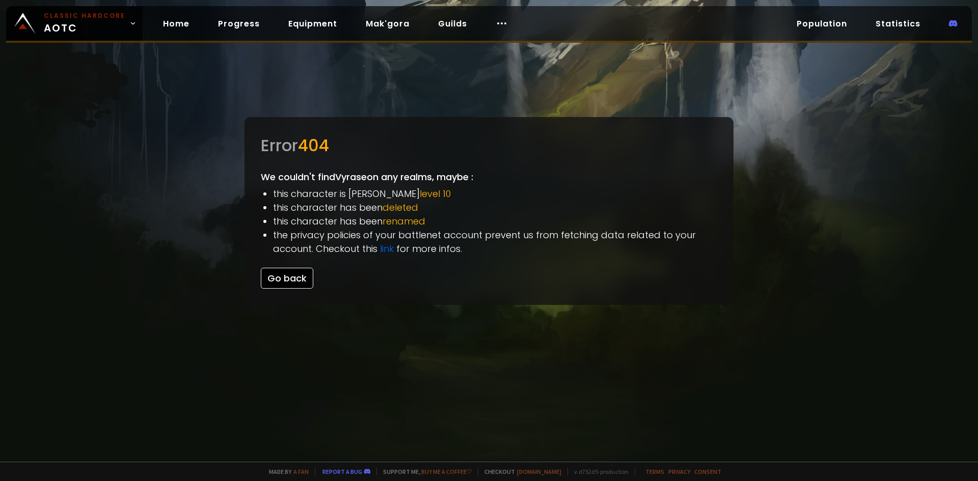
click at [290, 274] on button "Go back" at bounding box center [287, 278] width 52 height 21
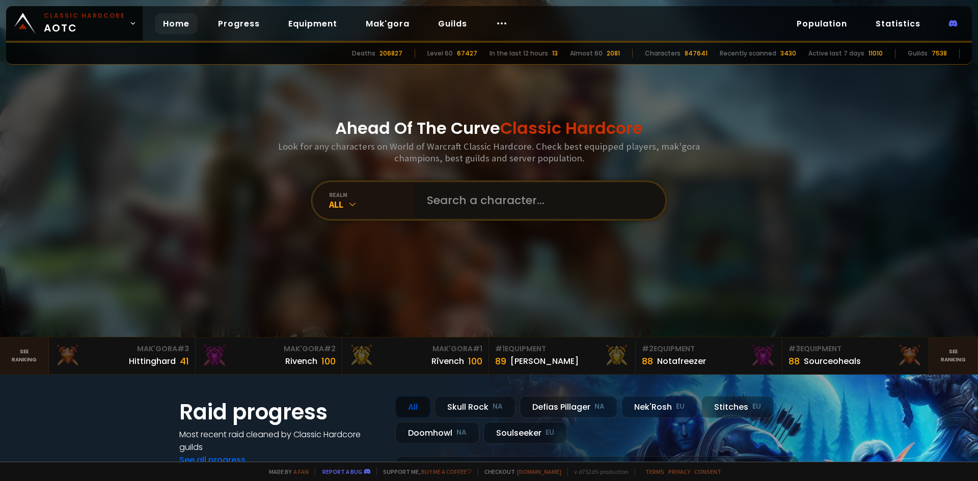
click at [470, 198] on input "text" at bounding box center [537, 200] width 232 height 37
drag, startPoint x: 347, startPoint y: 126, endPoint x: 568, endPoint y: 148, distance: 221.1
click at [568, 148] on div "Ahead Of The Curve Classic Hardcore Look for any characters on World of Warcraf…" at bounding box center [489, 168] width 614 height 337
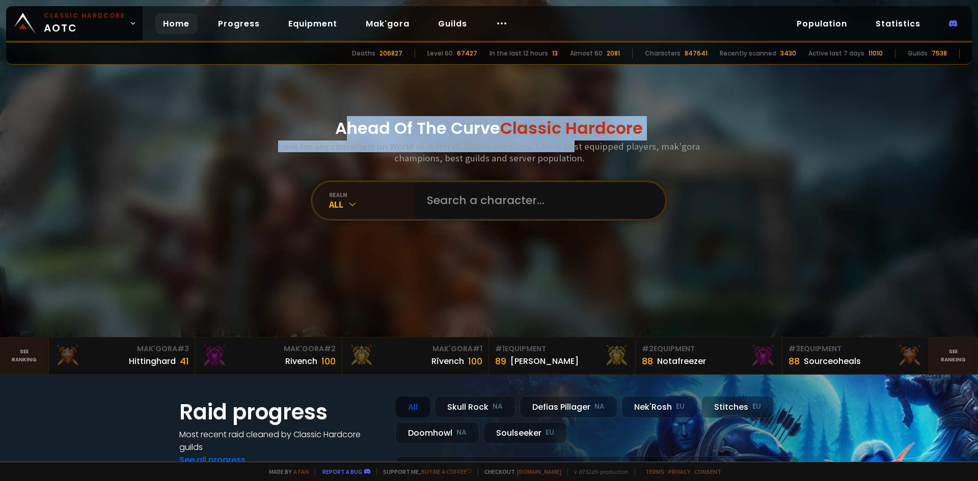
click at [568, 148] on h3 "Look for any characters on World of Warcraft Classic Hardcore. Check best equip…" at bounding box center [489, 152] width 430 height 23
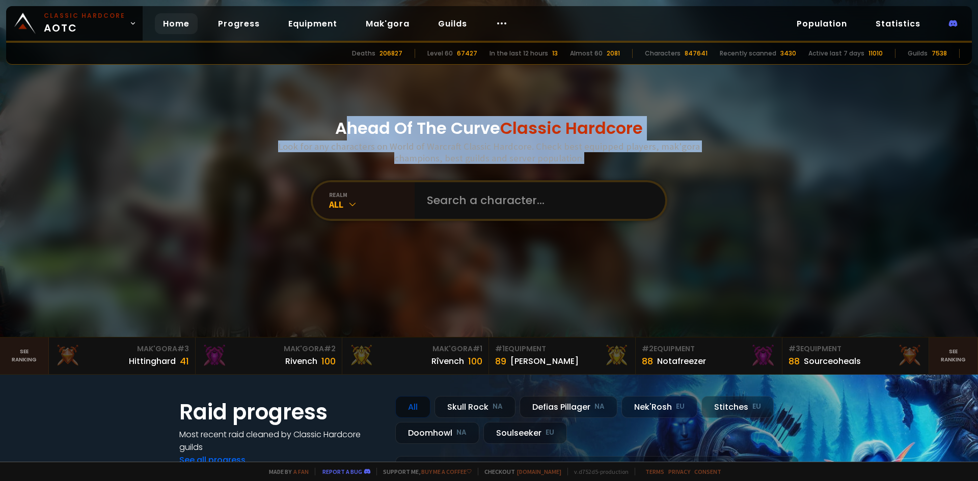
drag, startPoint x: 586, startPoint y: 160, endPoint x: 337, endPoint y: 120, distance: 252.3
click at [337, 120] on div "Ahead Of The Curve Classic Hardcore Look for any characters on World of Warcraf…" at bounding box center [489, 168] width 614 height 337
click at [337, 120] on h1 "Ahead Of The Curve Classic Hardcore" at bounding box center [489, 128] width 308 height 24
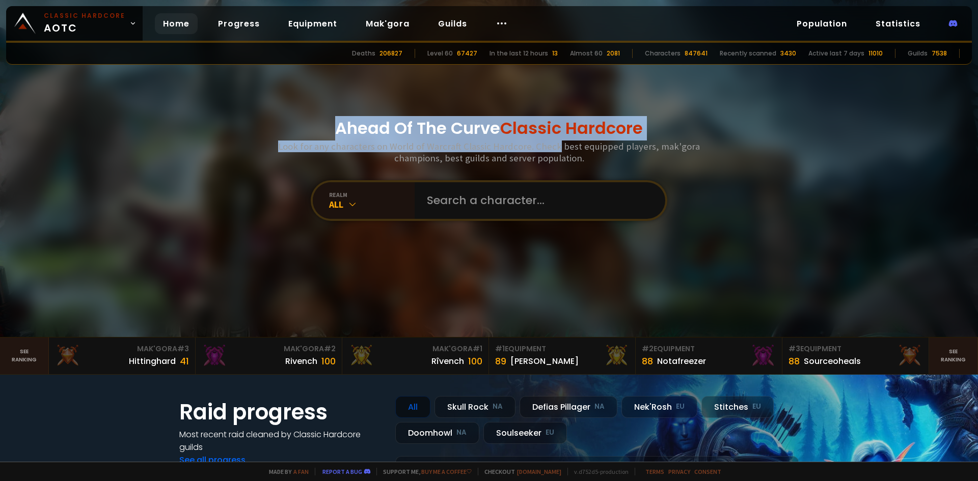
drag, startPoint x: 337, startPoint y: 120, endPoint x: 577, endPoint y: 152, distance: 242.6
click at [577, 152] on div "Ahead Of The Curve Classic Hardcore Look for any characters on World of Warcraf…" at bounding box center [489, 168] width 614 height 337
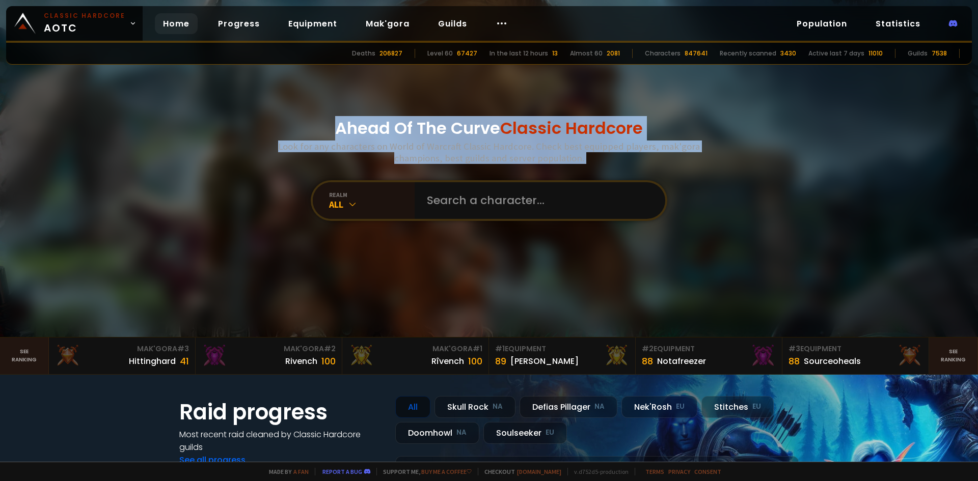
click at [577, 152] on h3 "Look for any characters on World of Warcraft Classic Hardcore. Check best equip…" at bounding box center [489, 152] width 430 height 23
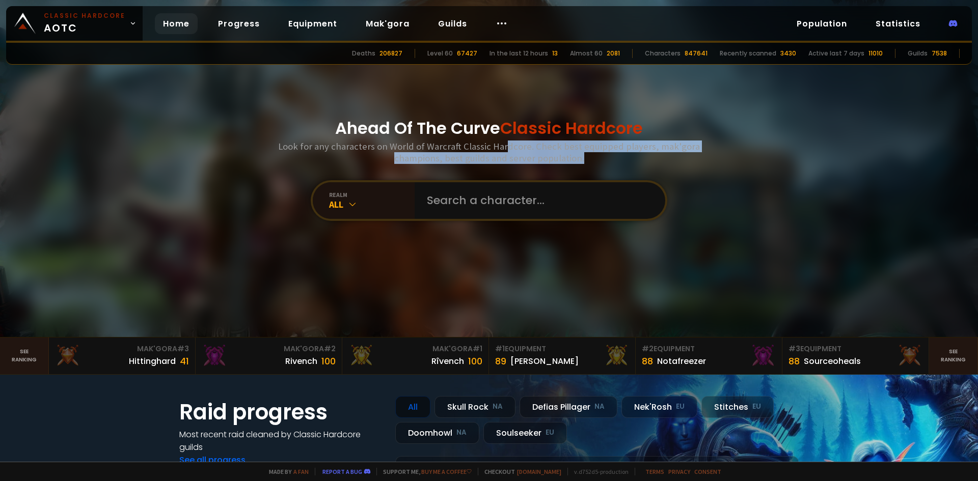
drag, startPoint x: 591, startPoint y: 160, endPoint x: 474, endPoint y: 144, distance: 118.3
click at [480, 145] on h3 "Look for any characters on World of Warcraft Classic Hardcore. Check best equip…" at bounding box center [489, 152] width 430 height 23
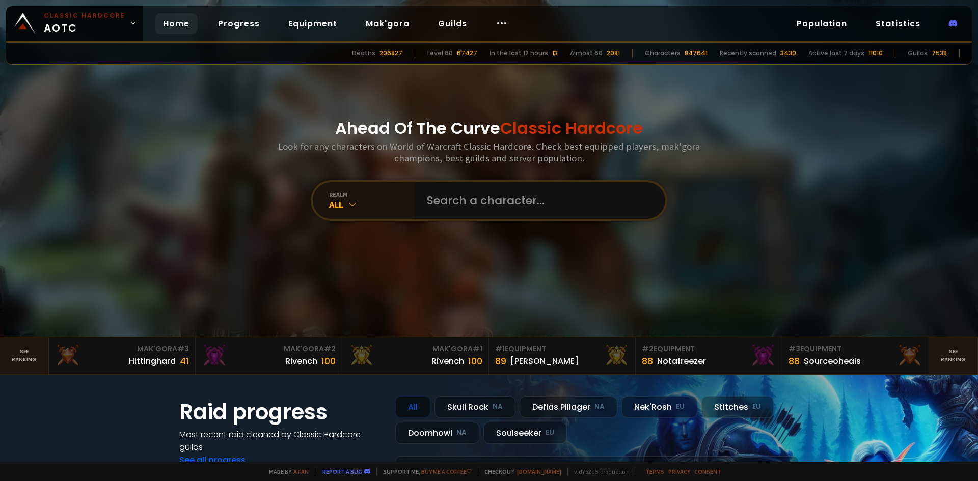
click at [474, 144] on h3 "Look for any characters on World of Warcraft Classic Hardcore. Check best equip…" at bounding box center [489, 152] width 430 height 23
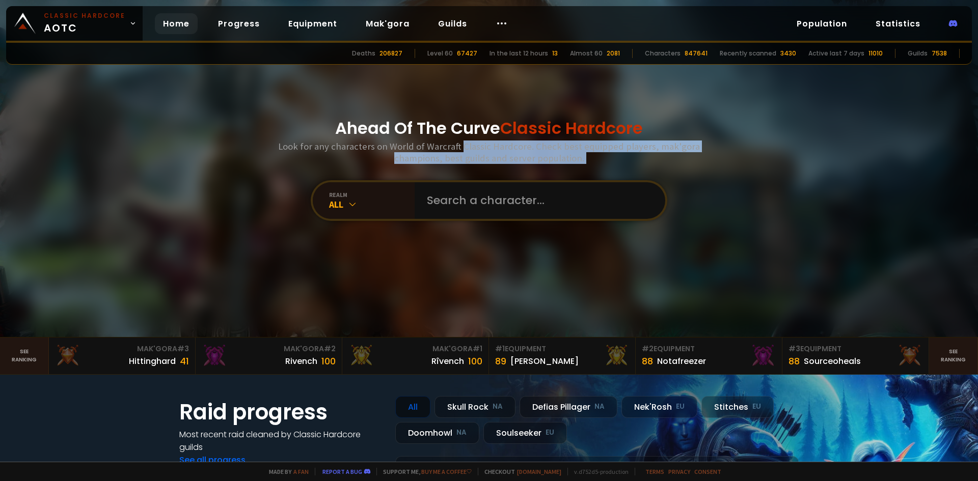
drag, startPoint x: 474, startPoint y: 144, endPoint x: 603, endPoint y: 170, distance: 132.1
click at [603, 170] on div "Ahead Of The Curve Classic Hardcore Look for any characters on World of Warcraf…" at bounding box center [489, 168] width 614 height 337
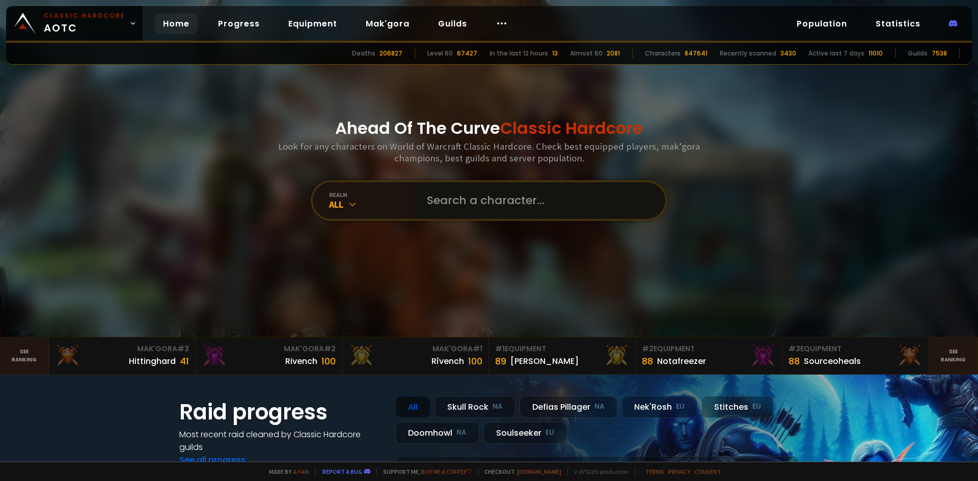
click at [496, 204] on input "text" at bounding box center [537, 200] width 232 height 37
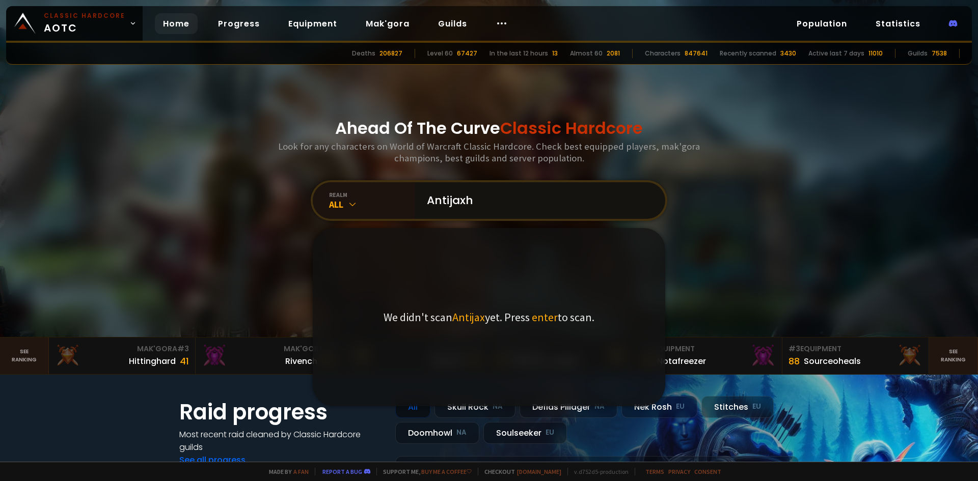
type input "Antijaxhc"
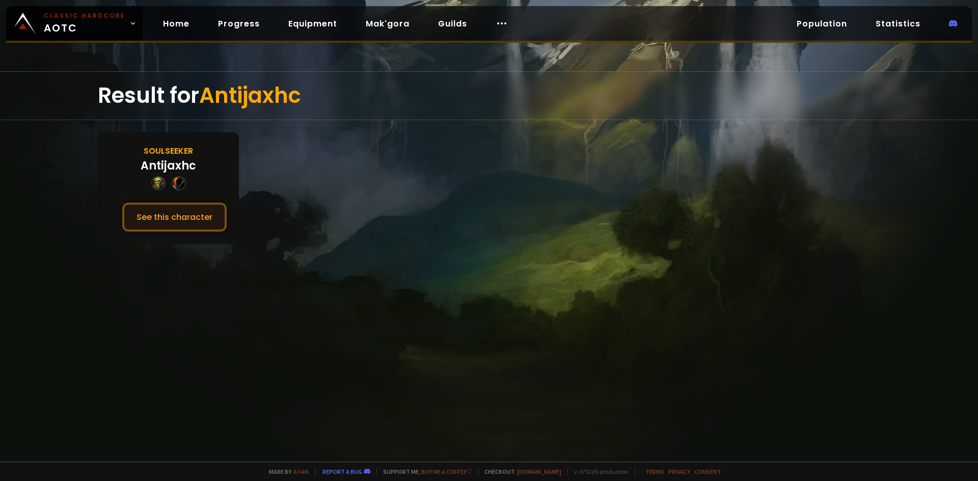
click at [202, 212] on button "See this character" at bounding box center [174, 217] width 104 height 29
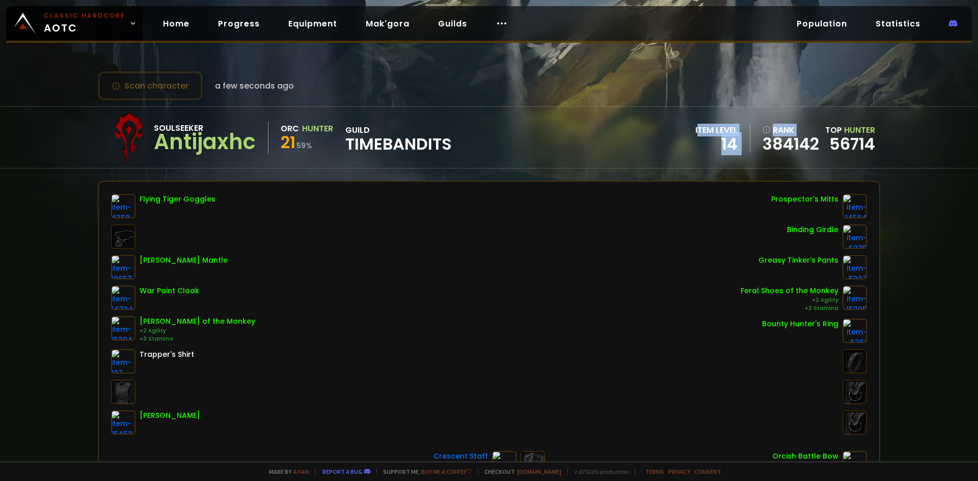
drag, startPoint x: 691, startPoint y: 127, endPoint x: 752, endPoint y: 144, distance: 63.3
click at [752, 144] on div "item level 14 rank 384142 Top Hunter 56714" at bounding box center [785, 138] width 180 height 28
drag, startPoint x: 280, startPoint y: 145, endPoint x: 325, endPoint y: 144, distance: 44.8
click at [325, 144] on div "Soulseeker Antijaxhc Orc Hunter 21 59 % guild Timebandits" at bounding box center [277, 137] width 349 height 51
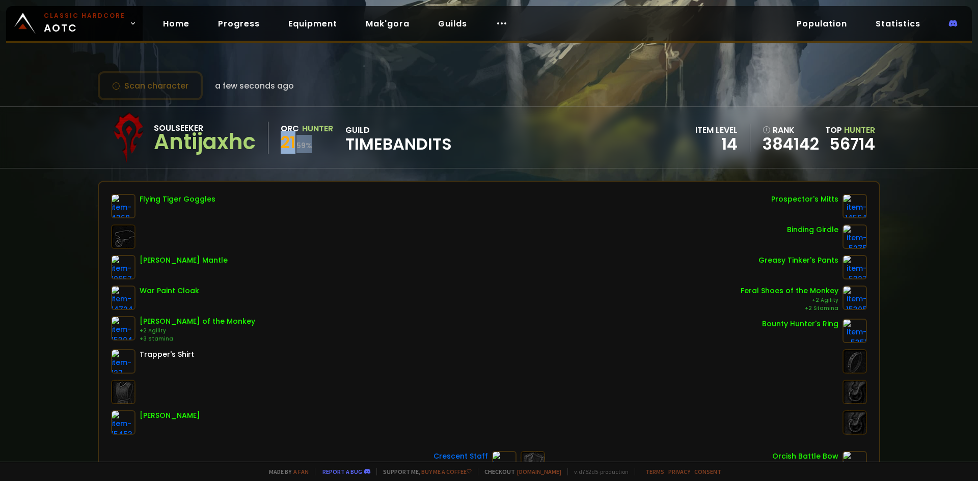
click at [325, 144] on div "21 59 %" at bounding box center [307, 144] width 52 height 18
drag, startPoint x: 282, startPoint y: 145, endPoint x: 335, endPoint y: 143, distance: 52.5
click at [333, 143] on div "Soulseeker Antijaxhc Orc Hunter 21 59 % guild Timebandits" at bounding box center [277, 137] width 349 height 51
click at [333, 143] on div "21 59 %" at bounding box center [307, 144] width 52 height 18
click at [172, 28] on link "Home" at bounding box center [176, 23] width 43 height 21
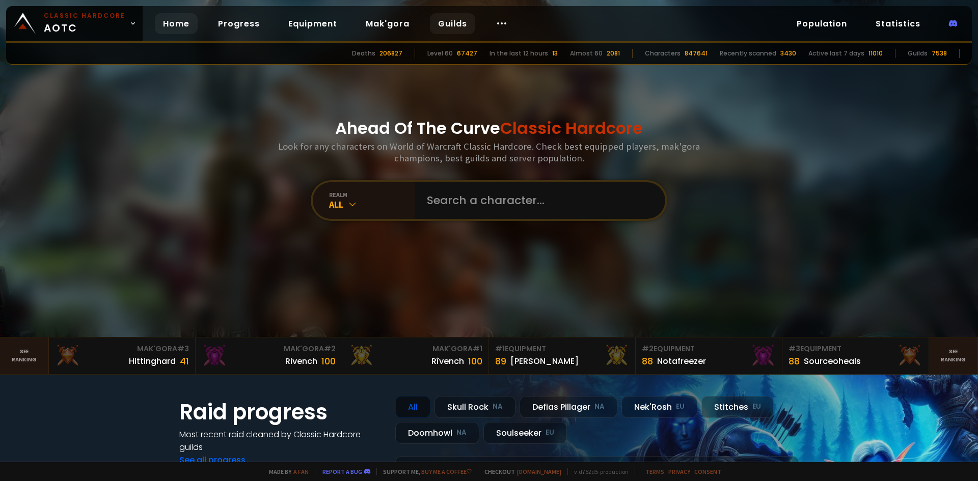
click at [453, 30] on link "Guilds" at bounding box center [452, 23] width 45 height 21
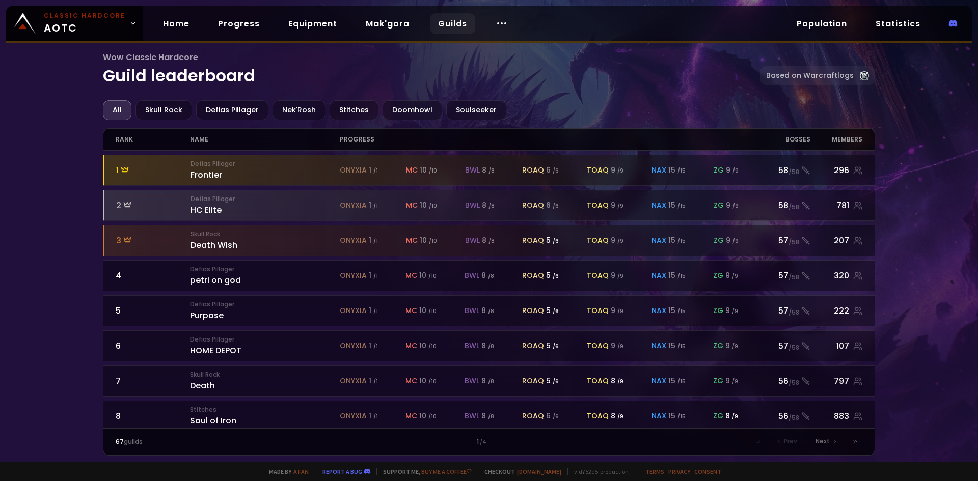
click at [165, 140] on div "rank" at bounding box center [153, 139] width 75 height 21
click at [204, 137] on div "name" at bounding box center [264, 139] width 149 height 21
click at [469, 116] on div "Soulseeker" at bounding box center [476, 110] width 60 height 20
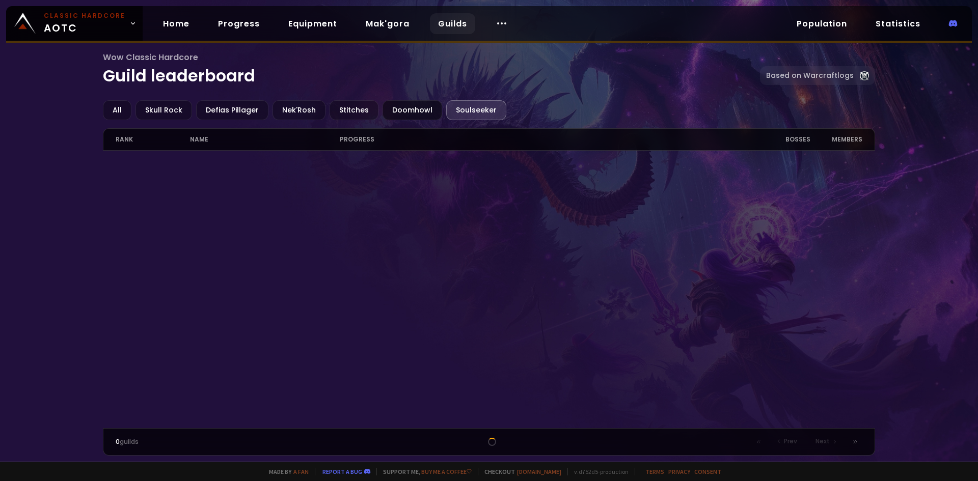
click at [412, 109] on div "Doomhowl" at bounding box center [413, 110] width 60 height 20
click at [352, 105] on div "Stitches" at bounding box center [354, 110] width 49 height 20
click at [298, 111] on div "Nek'Rosh" at bounding box center [299, 110] width 53 height 20
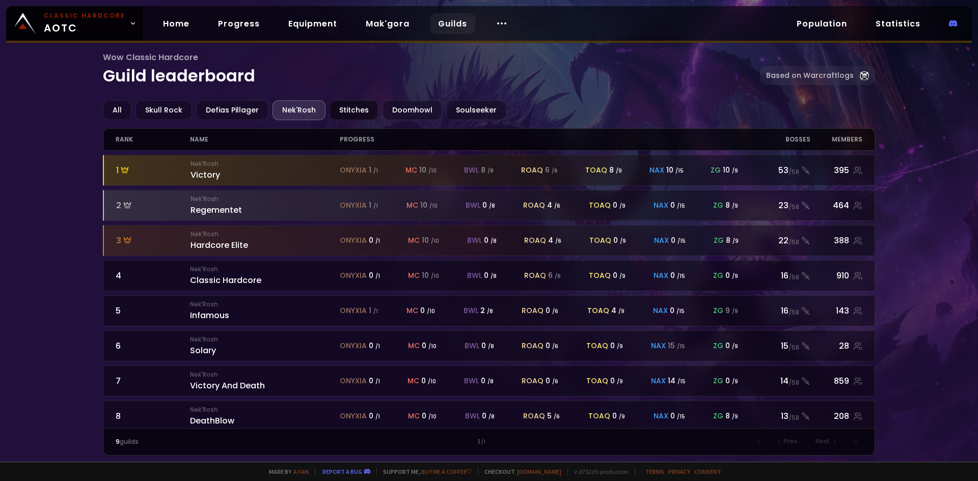
click at [341, 110] on div "Stitches" at bounding box center [354, 110] width 49 height 20
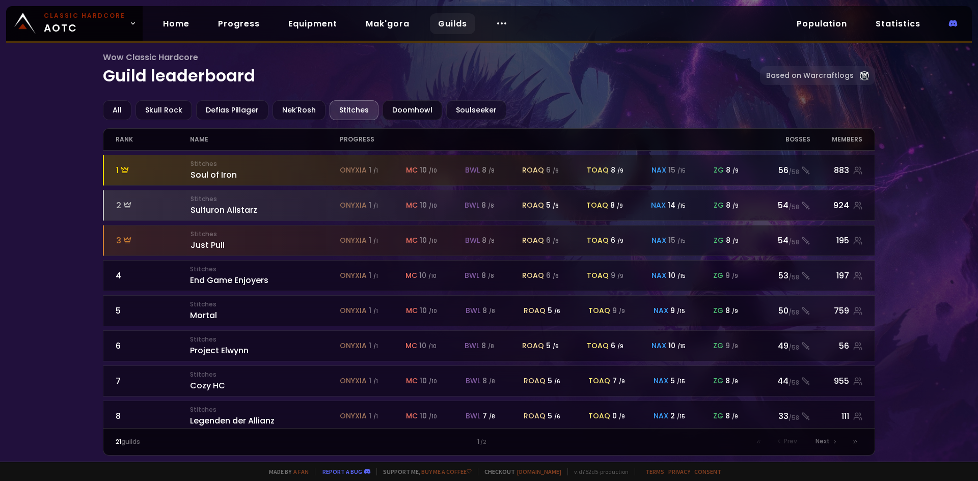
click at [408, 116] on div "Doomhowl" at bounding box center [413, 110] width 60 height 20
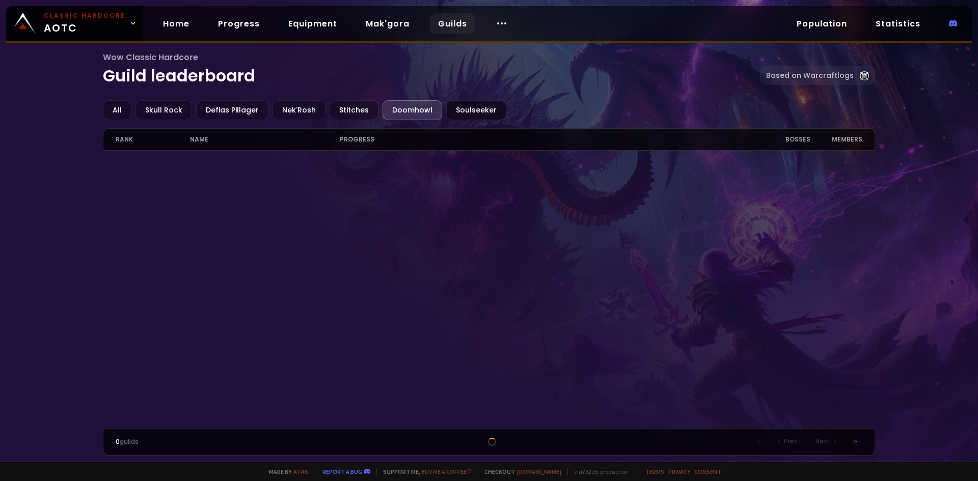
click at [467, 113] on div "Soulseeker" at bounding box center [476, 110] width 60 height 20
click at [373, 30] on link "Mak'gora" at bounding box center [388, 23] width 60 height 21
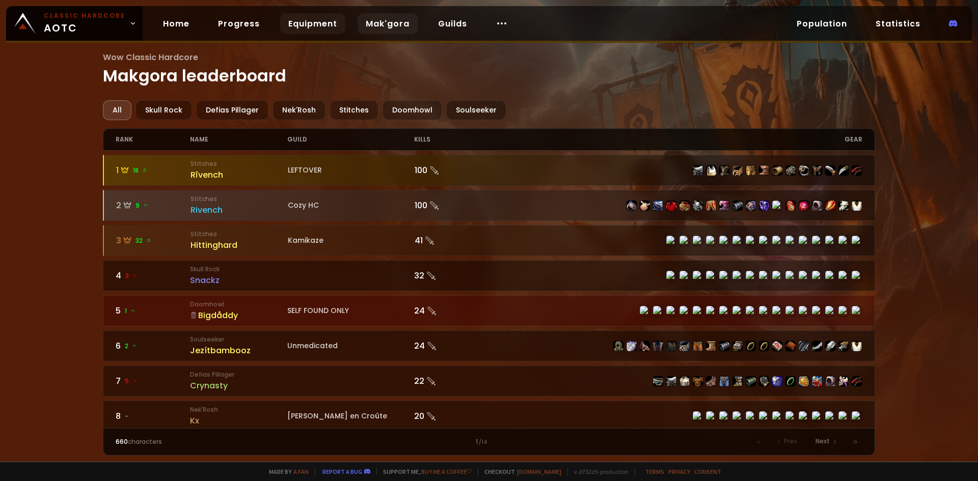
click at [310, 32] on link "Equipment" at bounding box center [312, 23] width 65 height 21
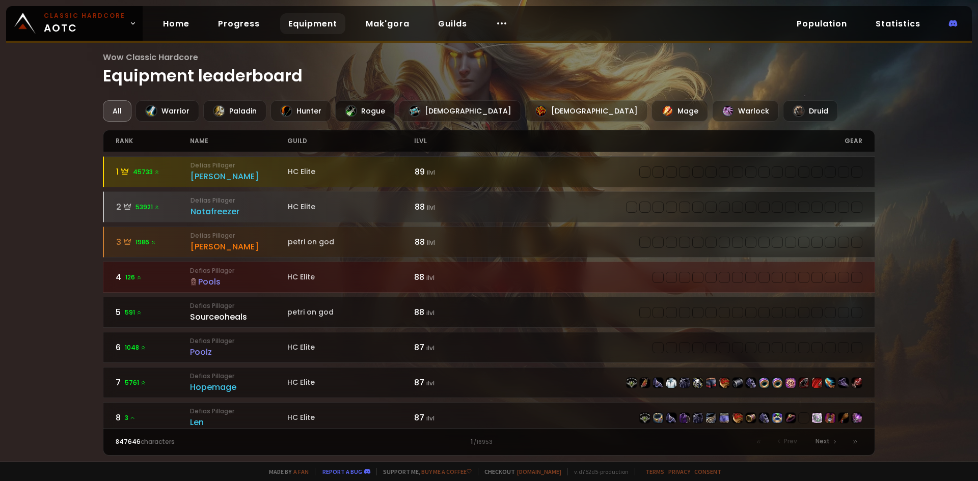
click at [383, 117] on div "Rogue" at bounding box center [365, 110] width 60 height 21
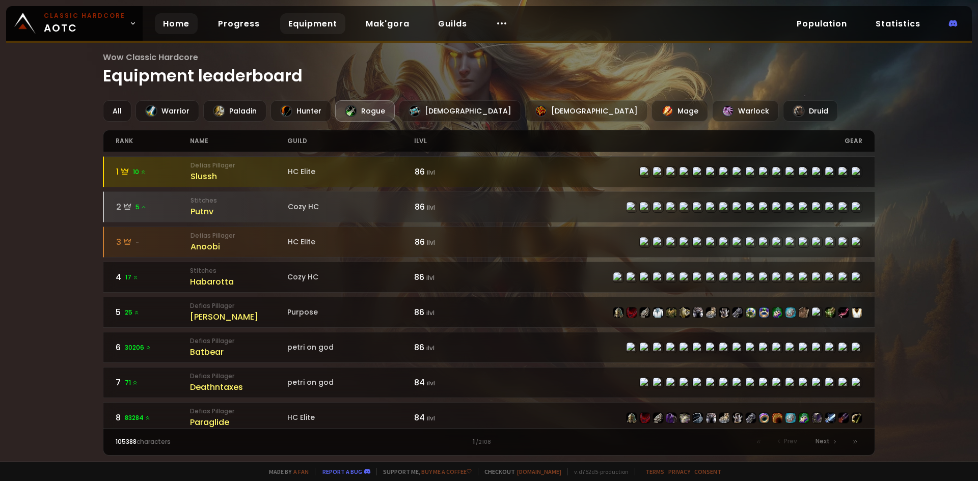
click at [182, 28] on link "Home" at bounding box center [176, 23] width 43 height 21
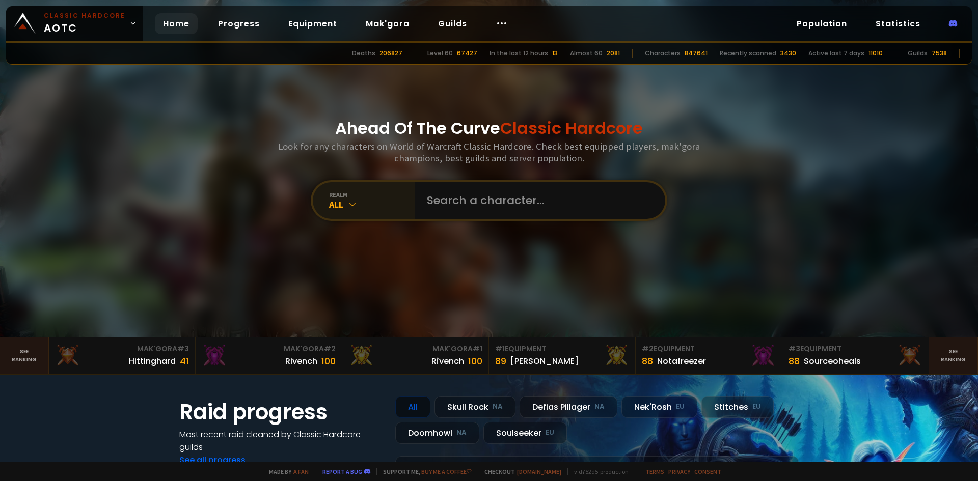
click at [367, 200] on div "All" at bounding box center [372, 205] width 86 height 12
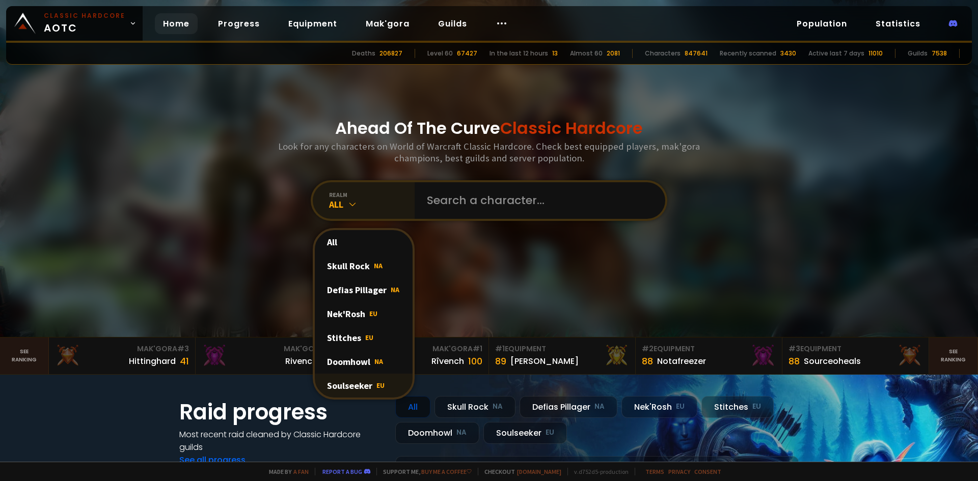
click at [365, 384] on div "Soulseeker EU" at bounding box center [364, 386] width 98 height 24
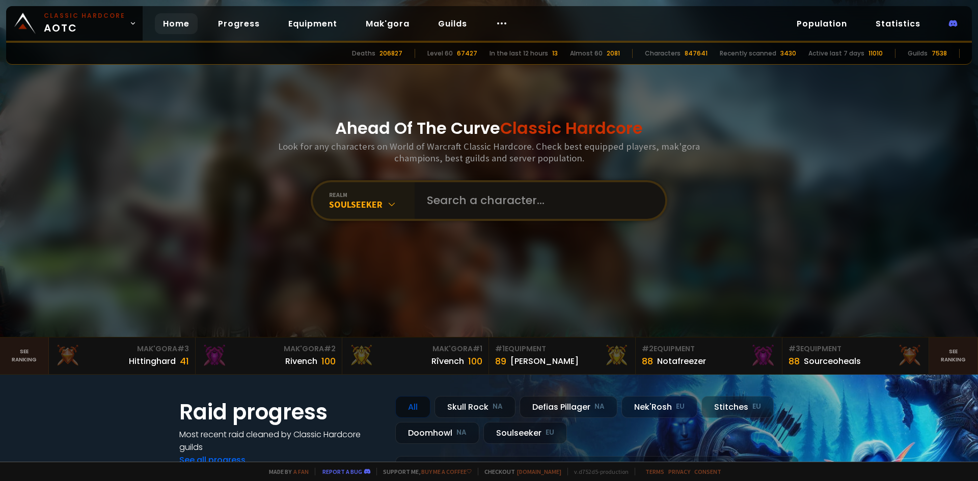
click at [472, 202] on input "text" at bounding box center [537, 200] width 232 height 37
click at [311, 24] on link "Equipment" at bounding box center [312, 23] width 65 height 21
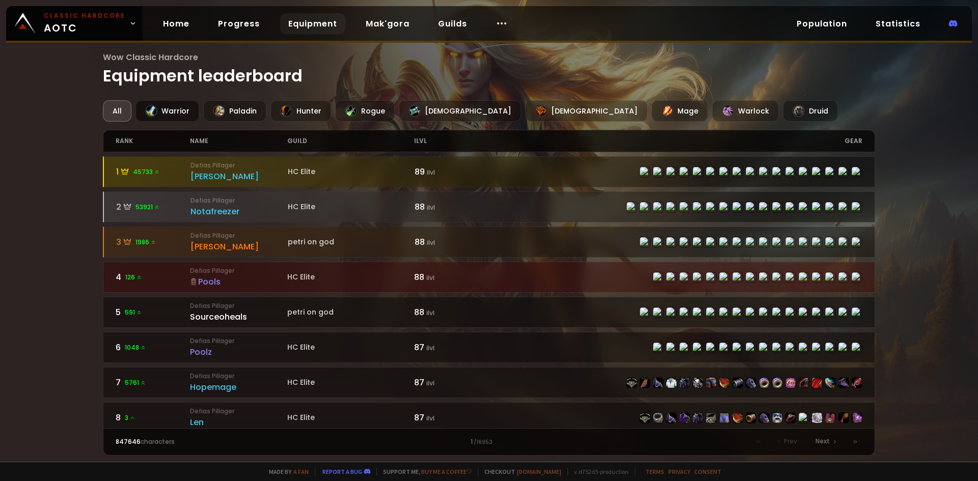
click at [162, 114] on div "Warrior" at bounding box center [168, 110] width 64 height 21
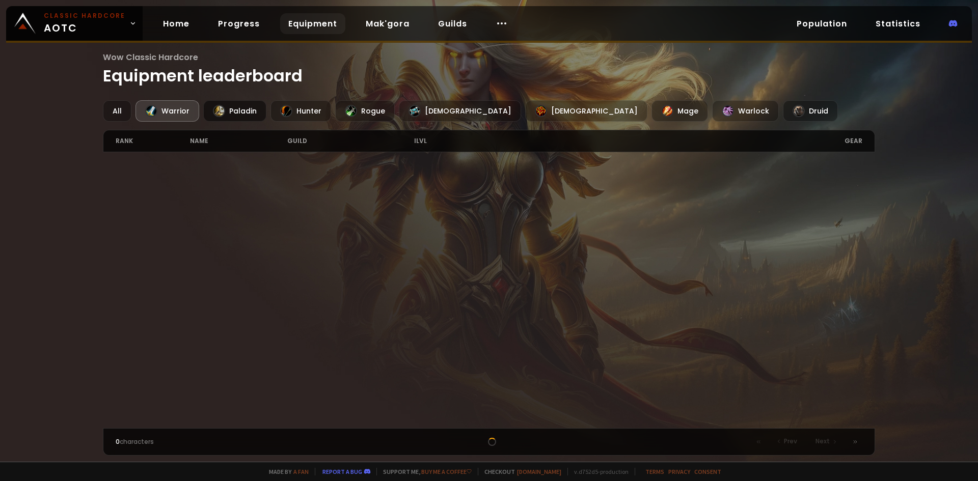
click at [247, 116] on div "Paladin" at bounding box center [234, 110] width 63 height 21
click at [308, 116] on div "Hunter" at bounding box center [301, 110] width 61 height 21
click at [370, 116] on div "Rogue" at bounding box center [365, 110] width 60 height 21
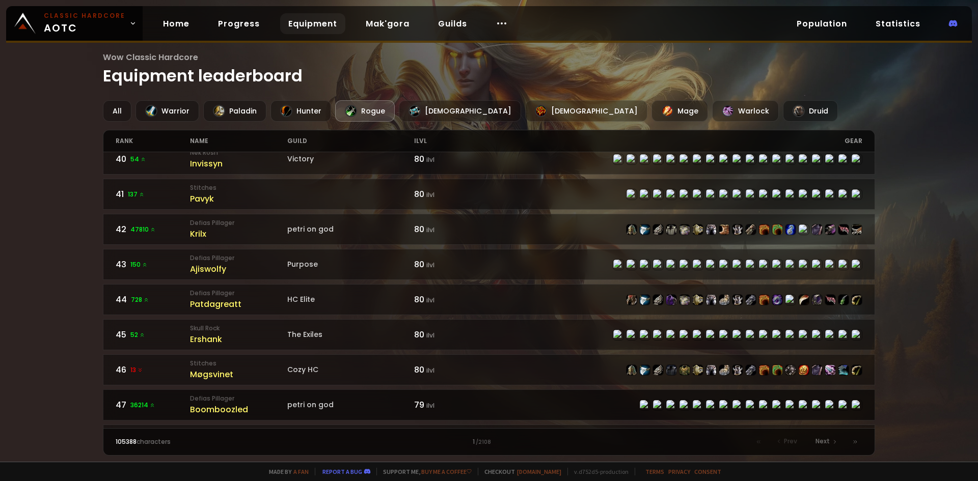
scroll to position [1486, 0]
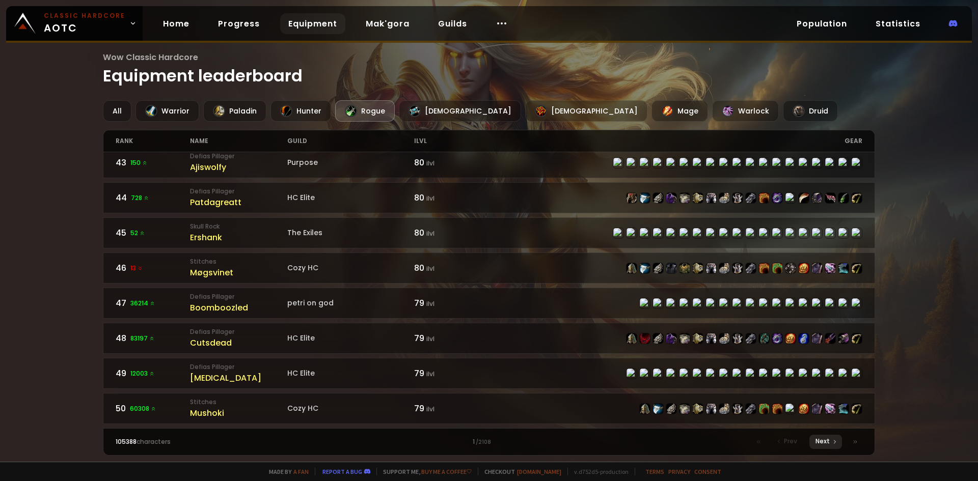
click at [823, 443] on span "Next" at bounding box center [823, 441] width 14 height 9
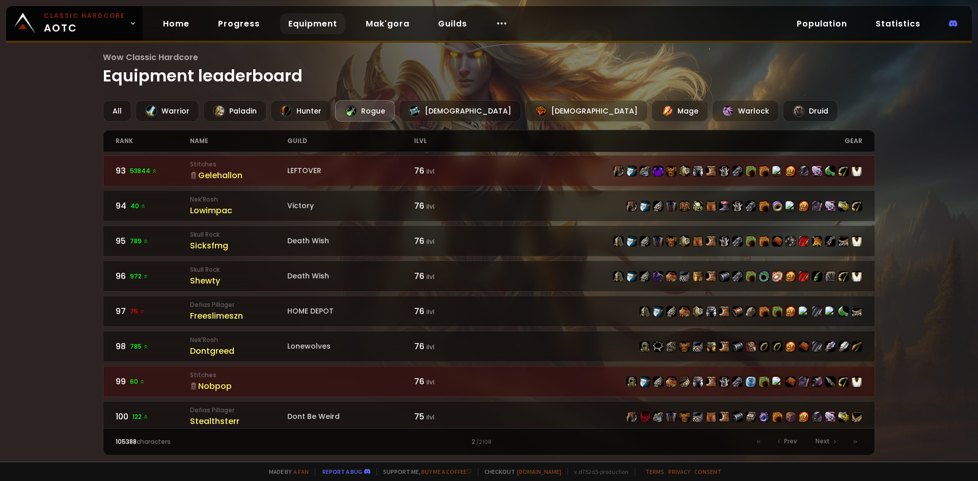
scroll to position [1486, 0]
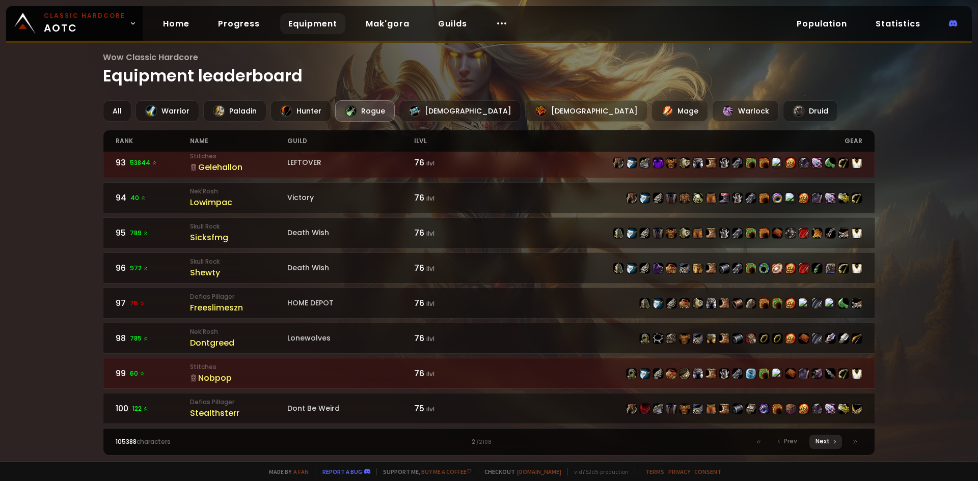
click at [836, 442] on icon at bounding box center [835, 442] width 6 height 6
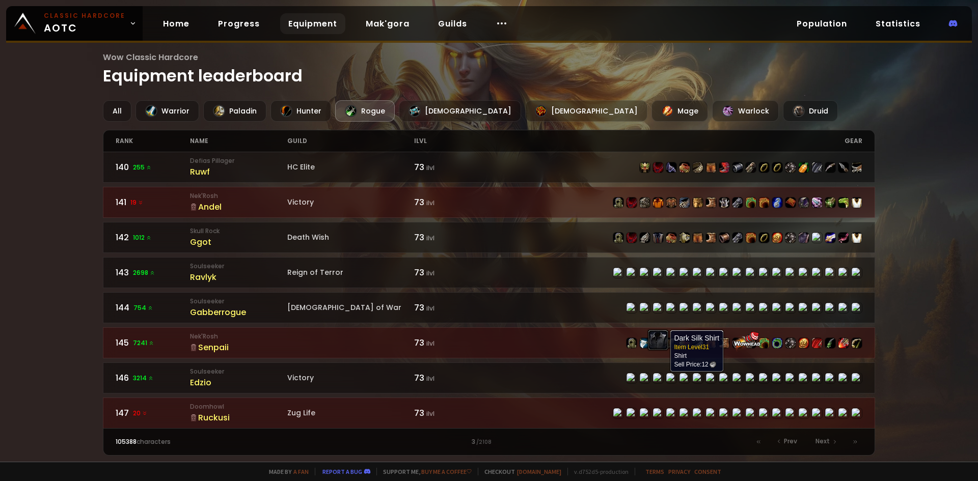
scroll to position [1486, 0]
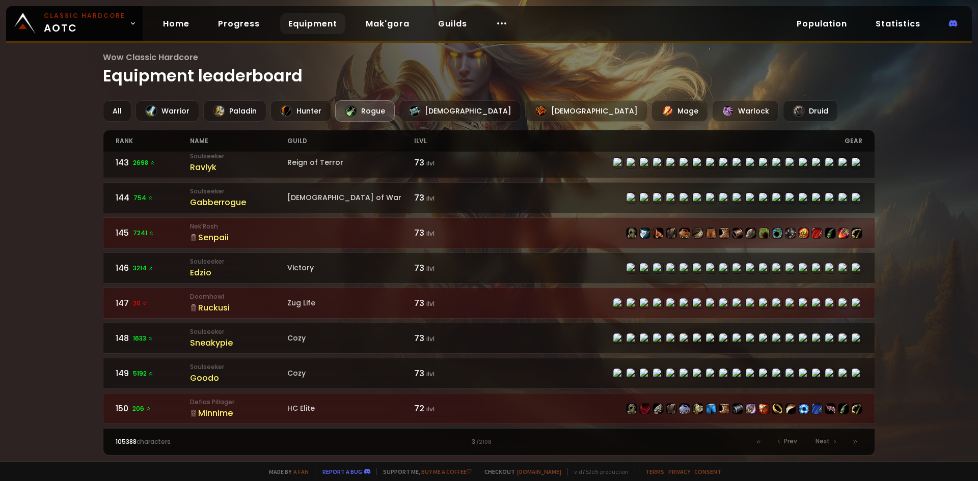
click at [844, 441] on div "Prev Next" at bounding box center [806, 442] width 111 height 14
click at [834, 444] on icon at bounding box center [835, 442] width 2 height 3
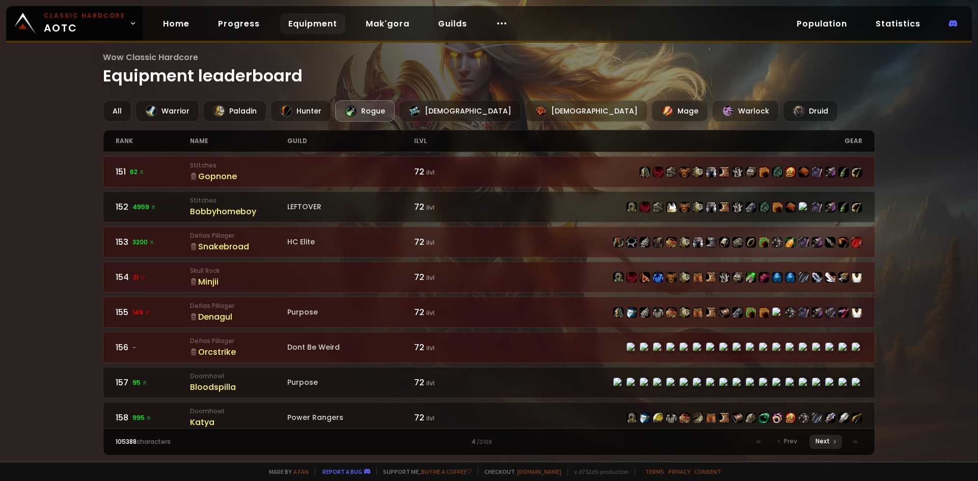
click at [834, 444] on icon at bounding box center [835, 442] width 2 height 3
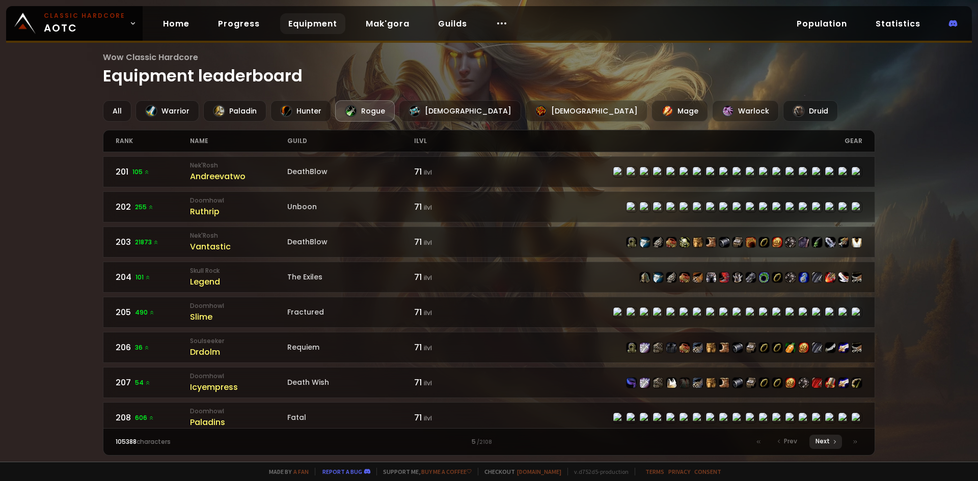
click at [834, 444] on icon at bounding box center [835, 442] width 2 height 3
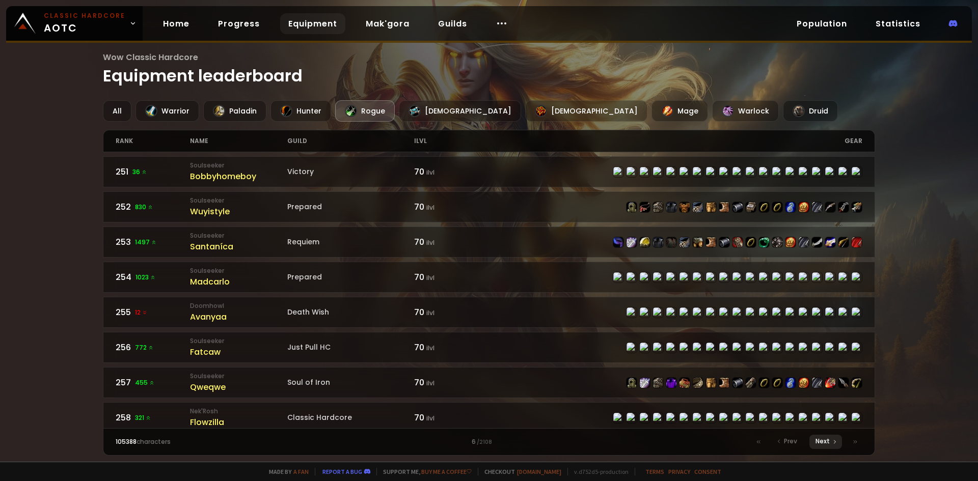
click at [831, 445] on div "Next" at bounding box center [826, 442] width 33 height 14
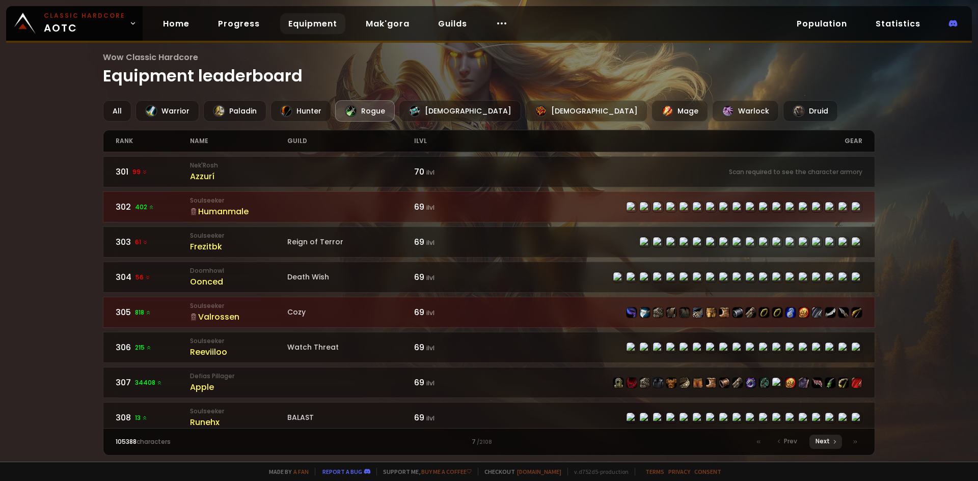
click at [831, 445] on div "Next" at bounding box center [826, 442] width 33 height 14
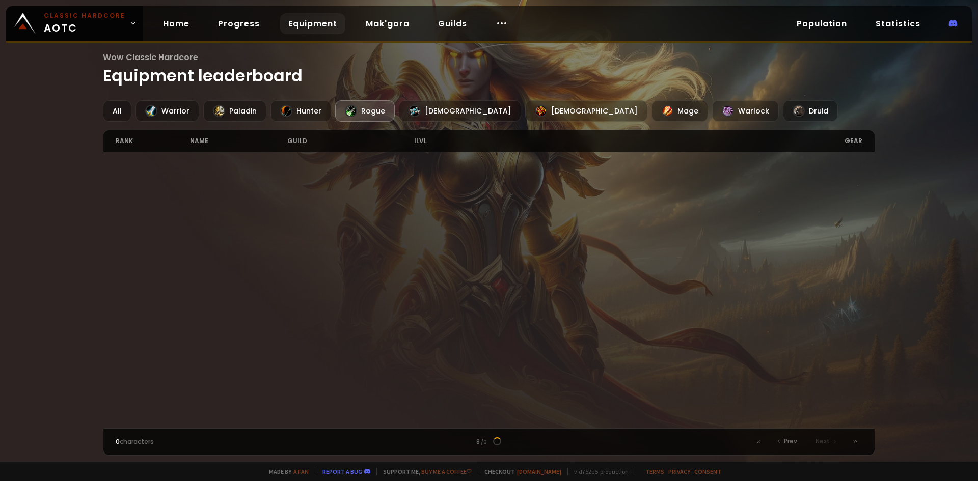
click at [831, 445] on div "Next" at bounding box center [826, 442] width 33 height 14
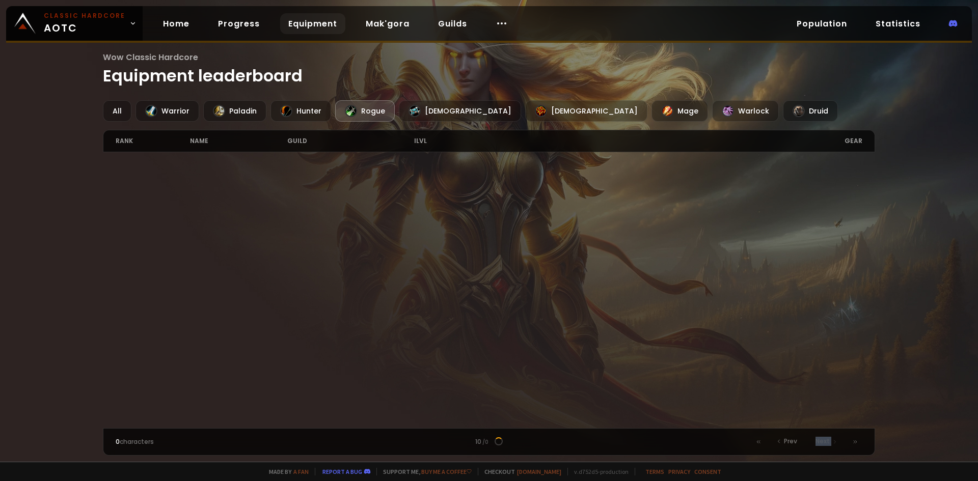
click at [831, 445] on div "Next" at bounding box center [826, 442] width 33 height 14
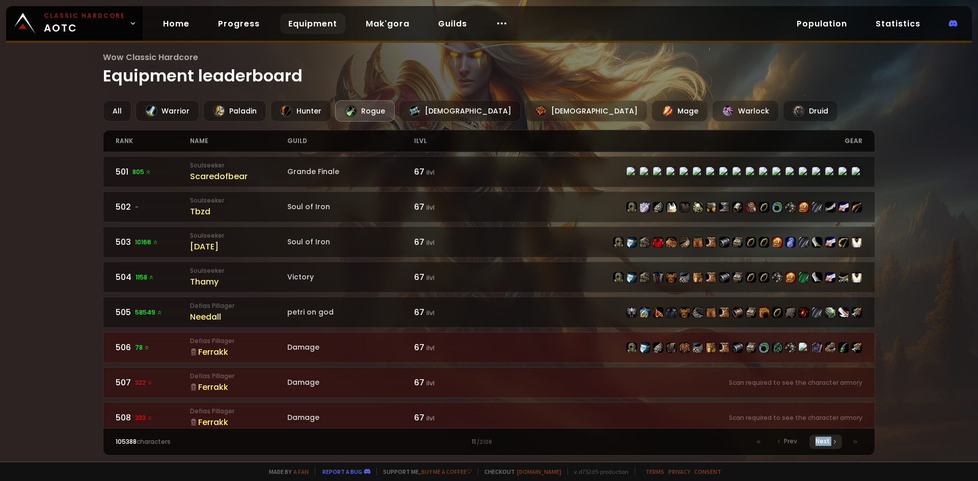
click at [831, 445] on div "Next" at bounding box center [826, 442] width 33 height 14
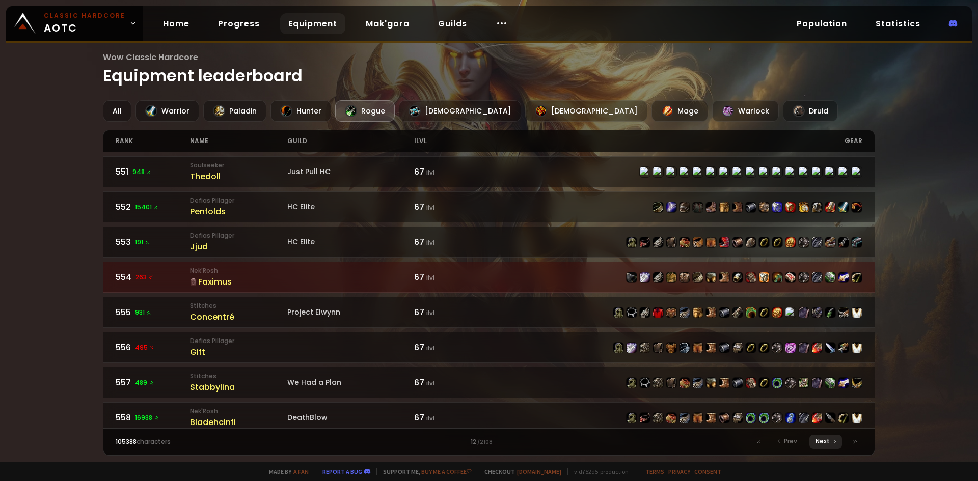
click at [831, 445] on div "Next" at bounding box center [826, 442] width 33 height 14
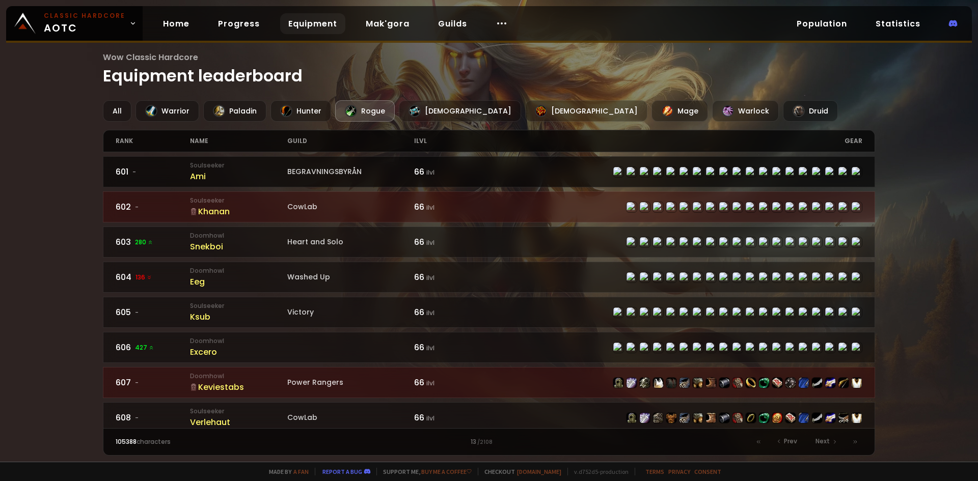
click at [321, 170] on div "BEGRAVNINGSBYRÅN" at bounding box center [350, 172] width 127 height 11
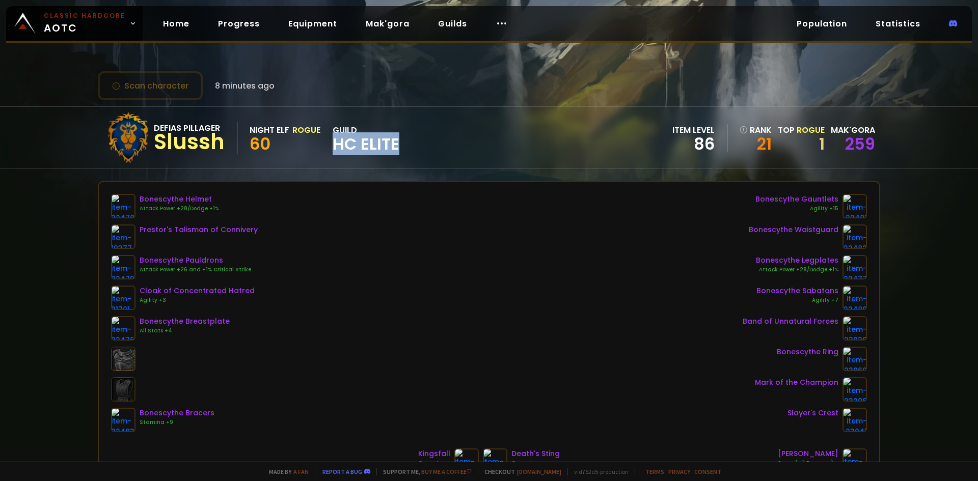
drag, startPoint x: 338, startPoint y: 141, endPoint x: 413, endPoint y: 141, distance: 74.9
click at [413, 141] on div "Defias Pillager Slussh Night Elf Rogue 60 guild HC Elite item level 86 rank 21 …" at bounding box center [489, 137] width 783 height 61
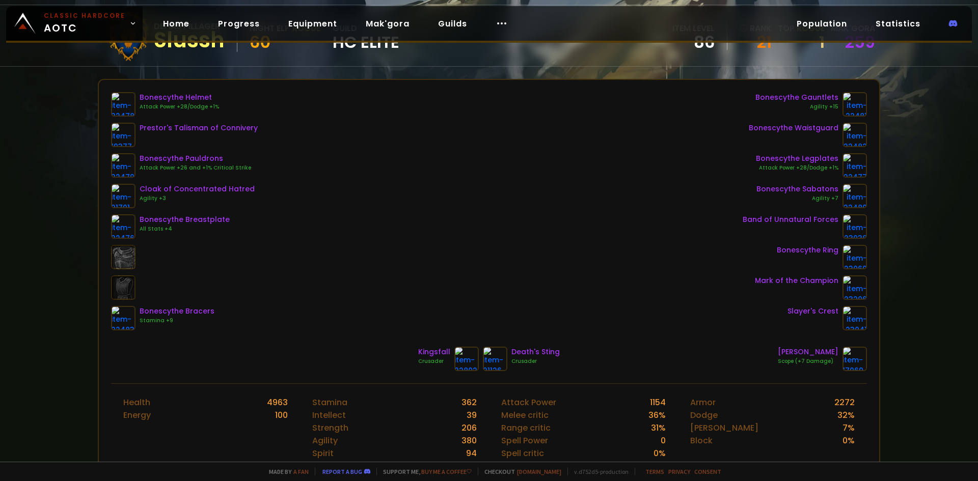
scroll to position [204, 0]
